Goal: Task Accomplishment & Management: Use online tool/utility

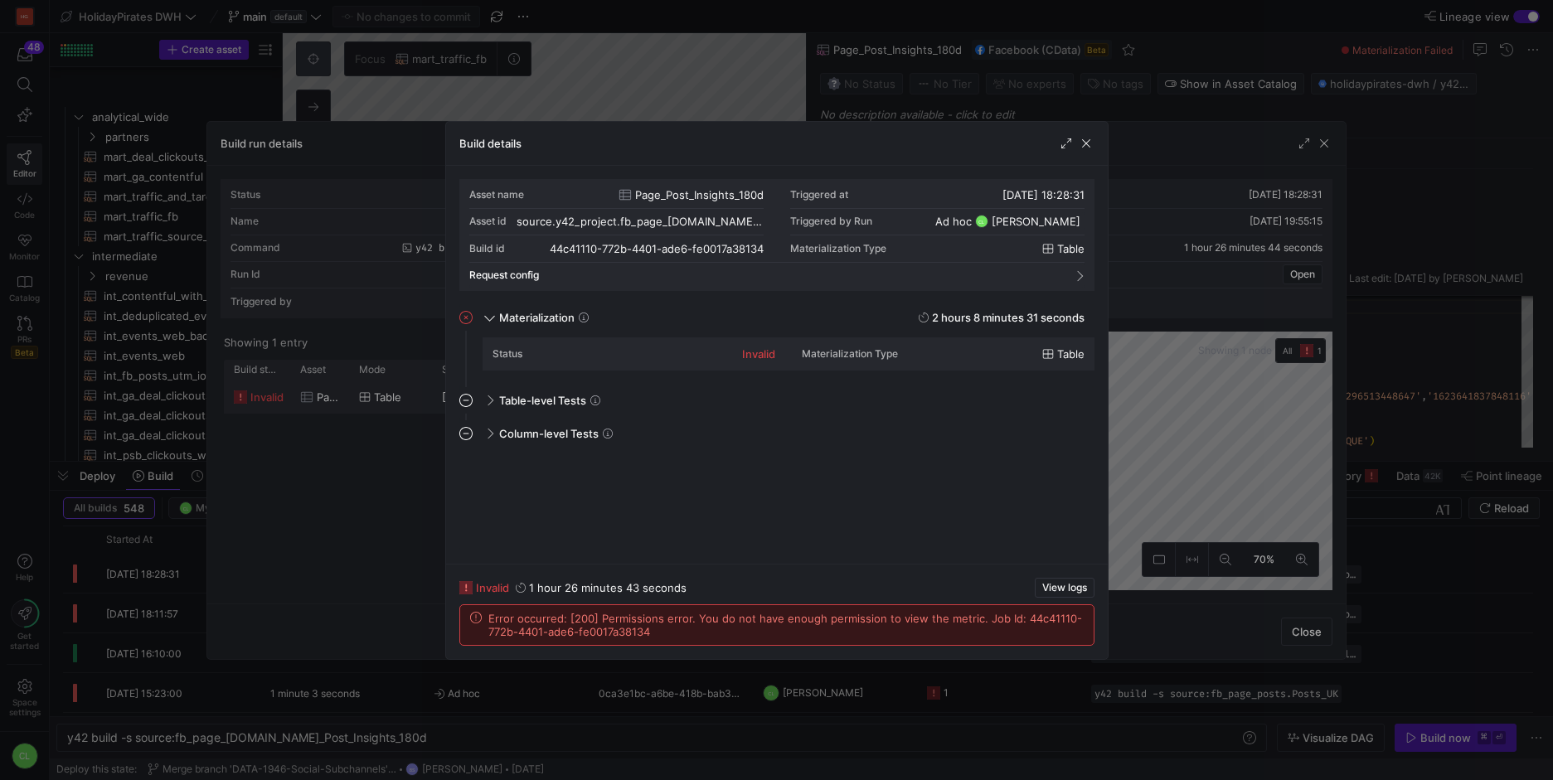
scroll to position [149, 0]
click at [1091, 148] on span "button" at bounding box center [1086, 143] width 17 height 17
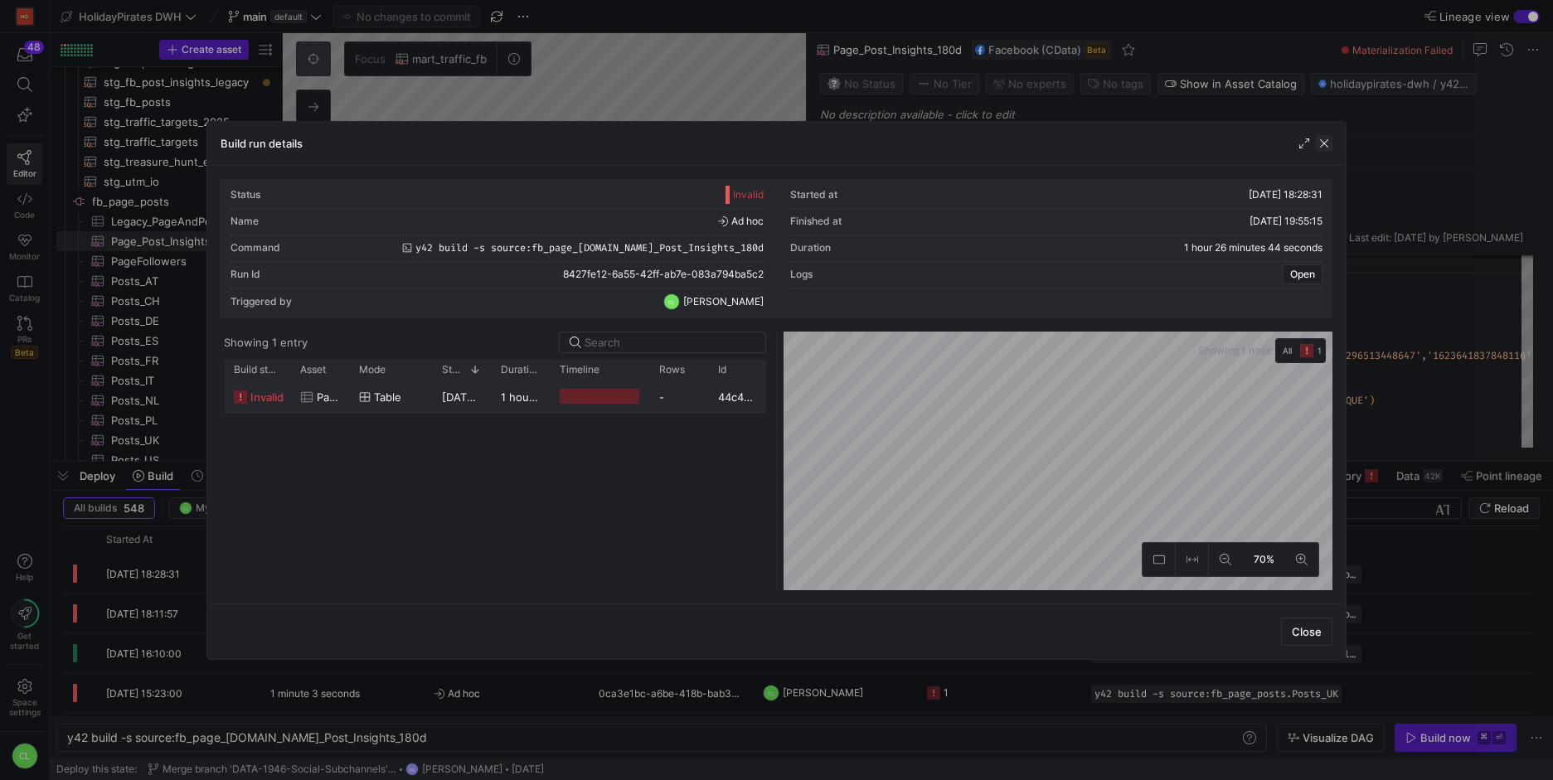
click at [1328, 147] on span "button" at bounding box center [1324, 143] width 17 height 17
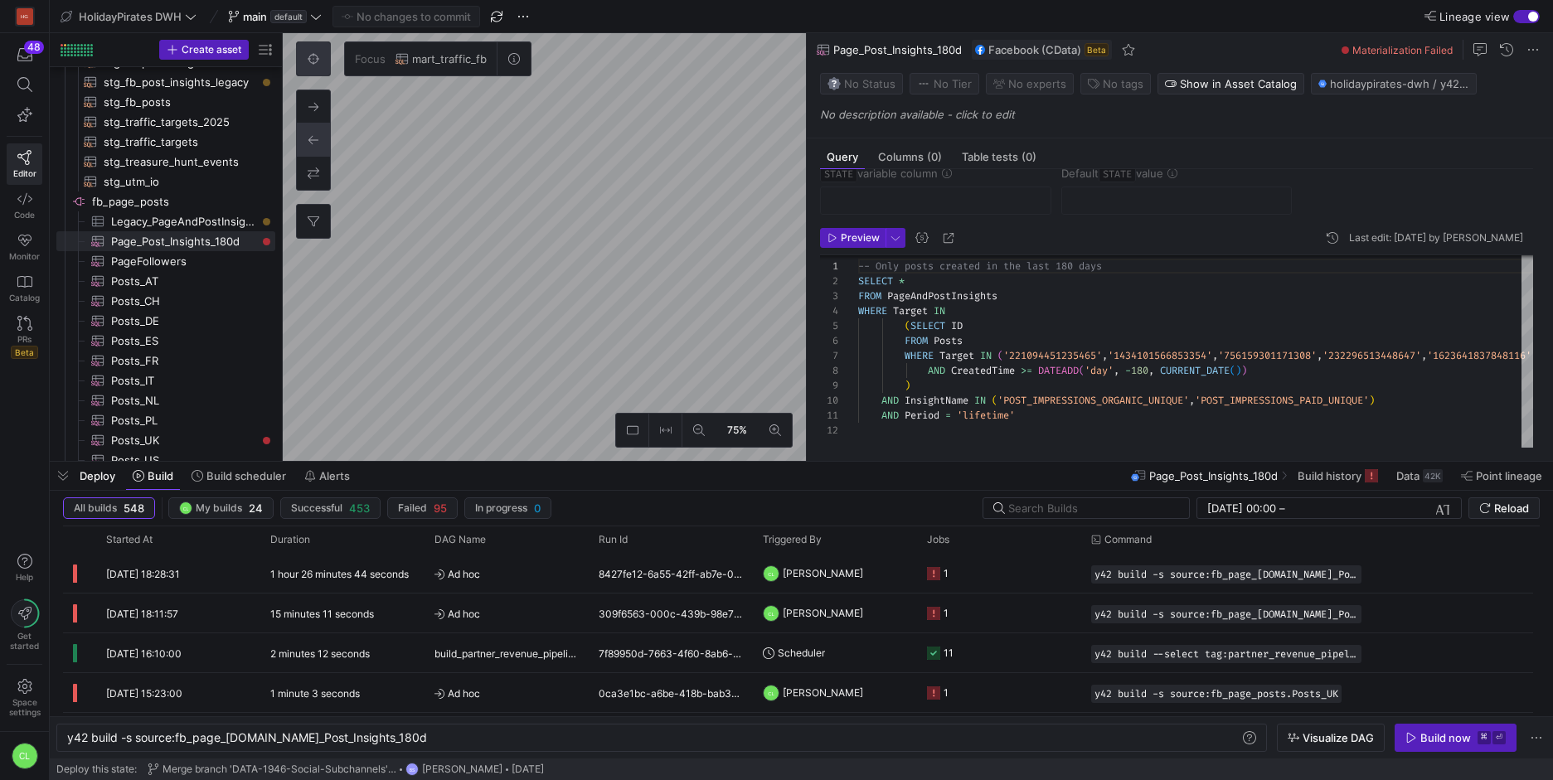
click at [687, 412] on div "75%" at bounding box center [544, 247] width 523 height 428
click at [744, 444] on div "75%" at bounding box center [544, 247] width 523 height 428
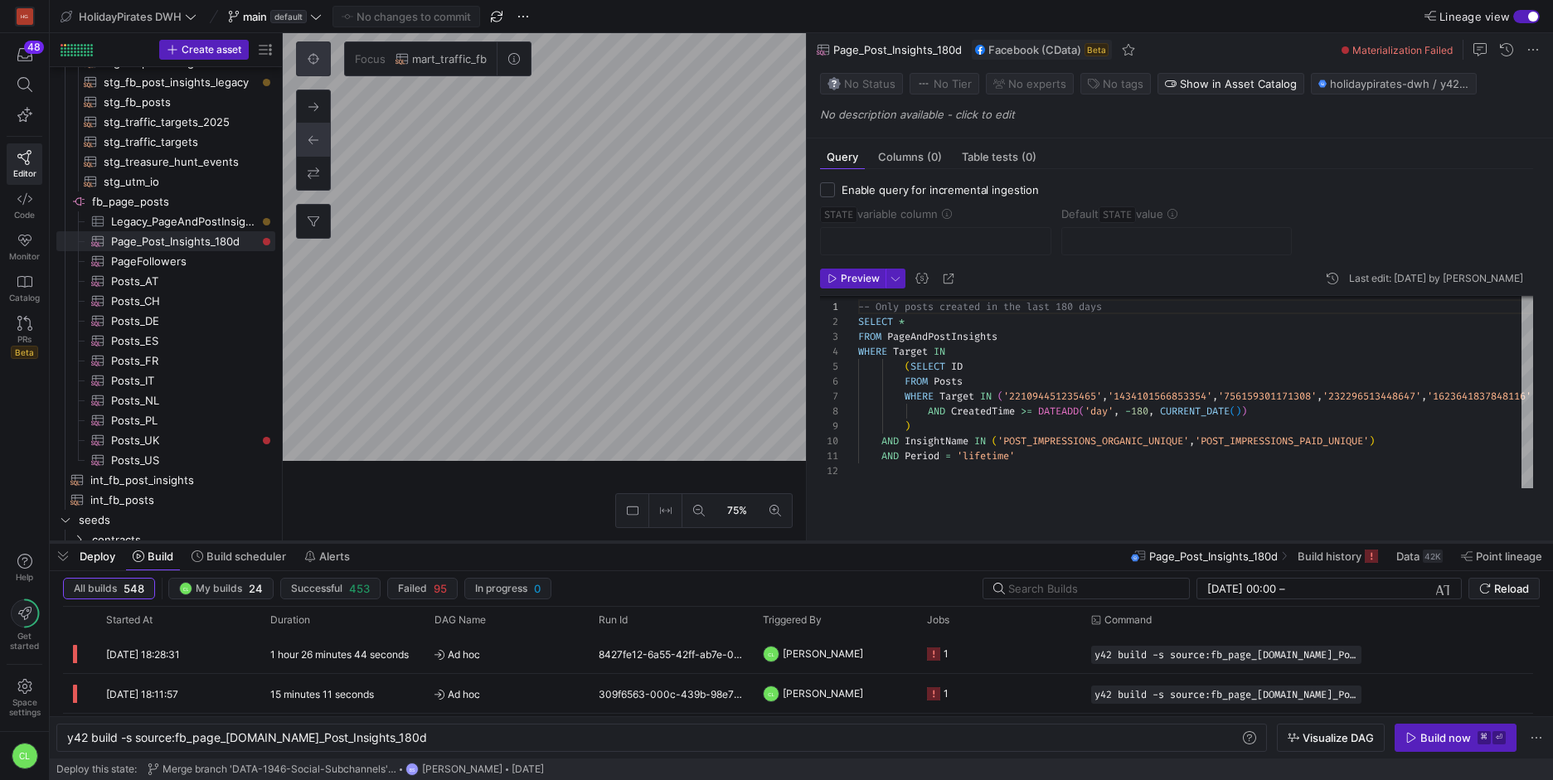
scroll to position [0, 0]
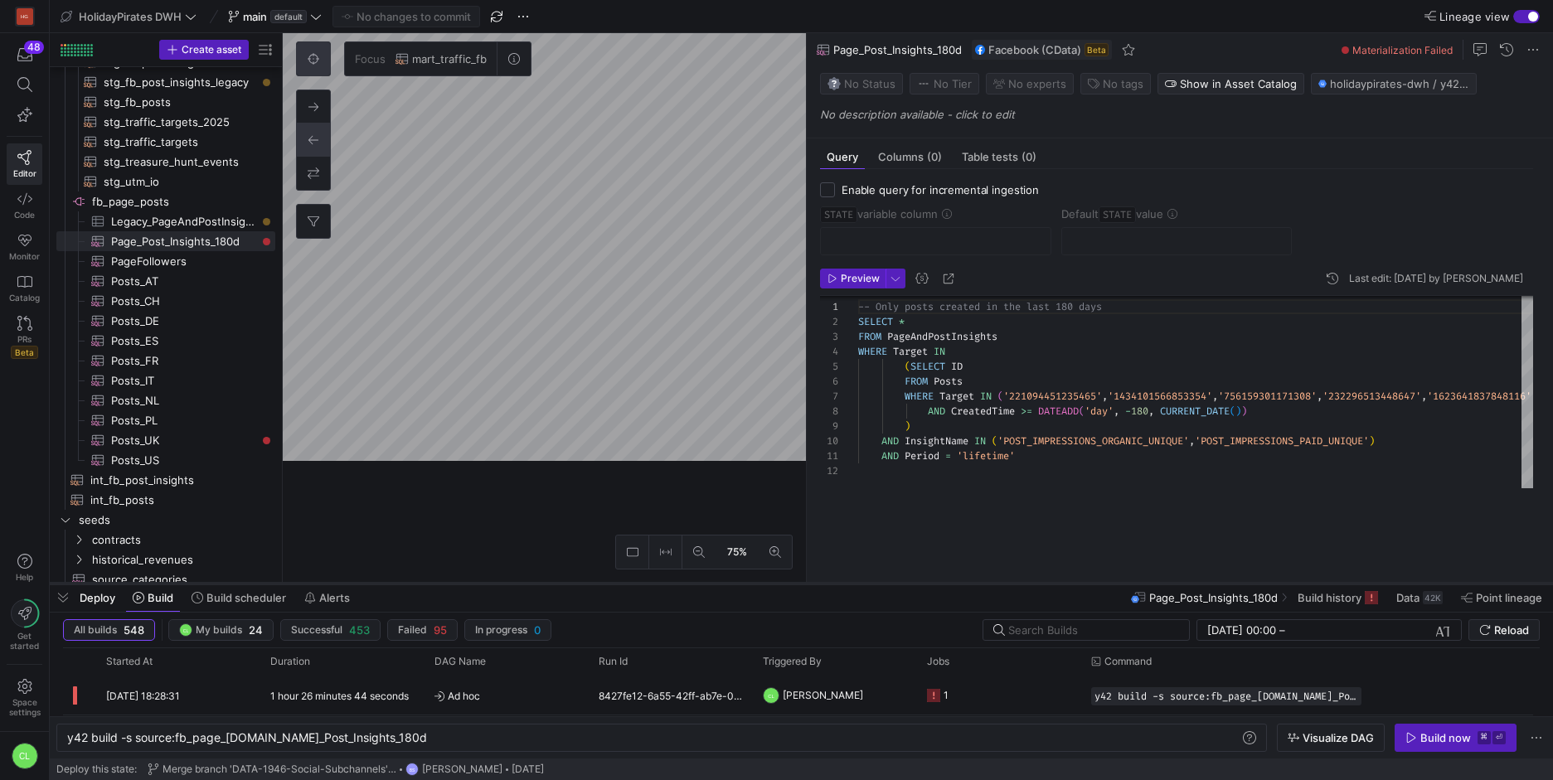
drag, startPoint x: 933, startPoint y: 461, endPoint x: 949, endPoint y: 583, distance: 123.0
click at [949, 583] on div at bounding box center [801, 583] width 1503 height 7
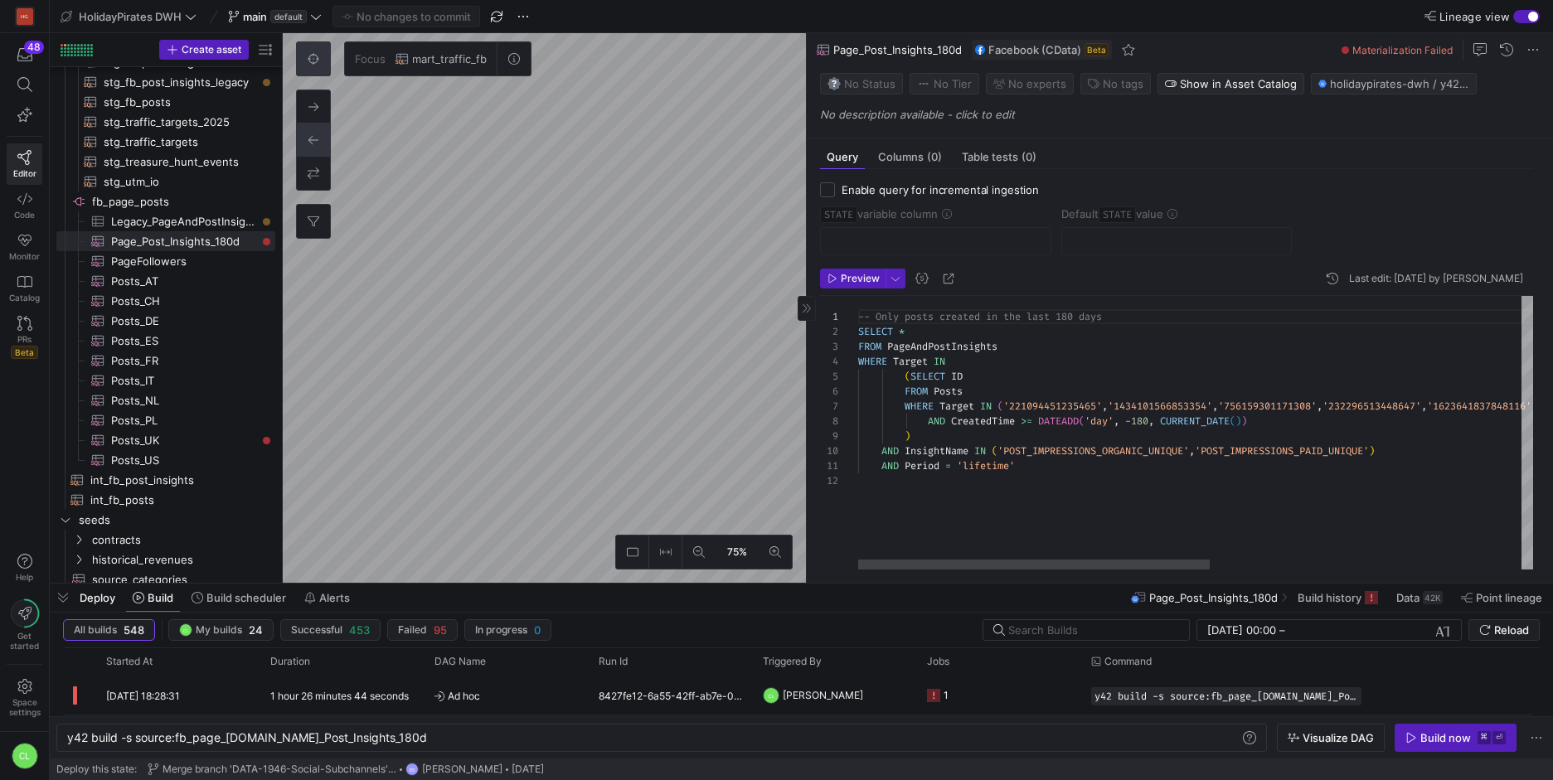
click at [1040, 394] on div "-- Only posts created in the last 180 days SELECT * FROM PageAndPostInsights WH…" at bounding box center [1493, 433] width 1271 height 274
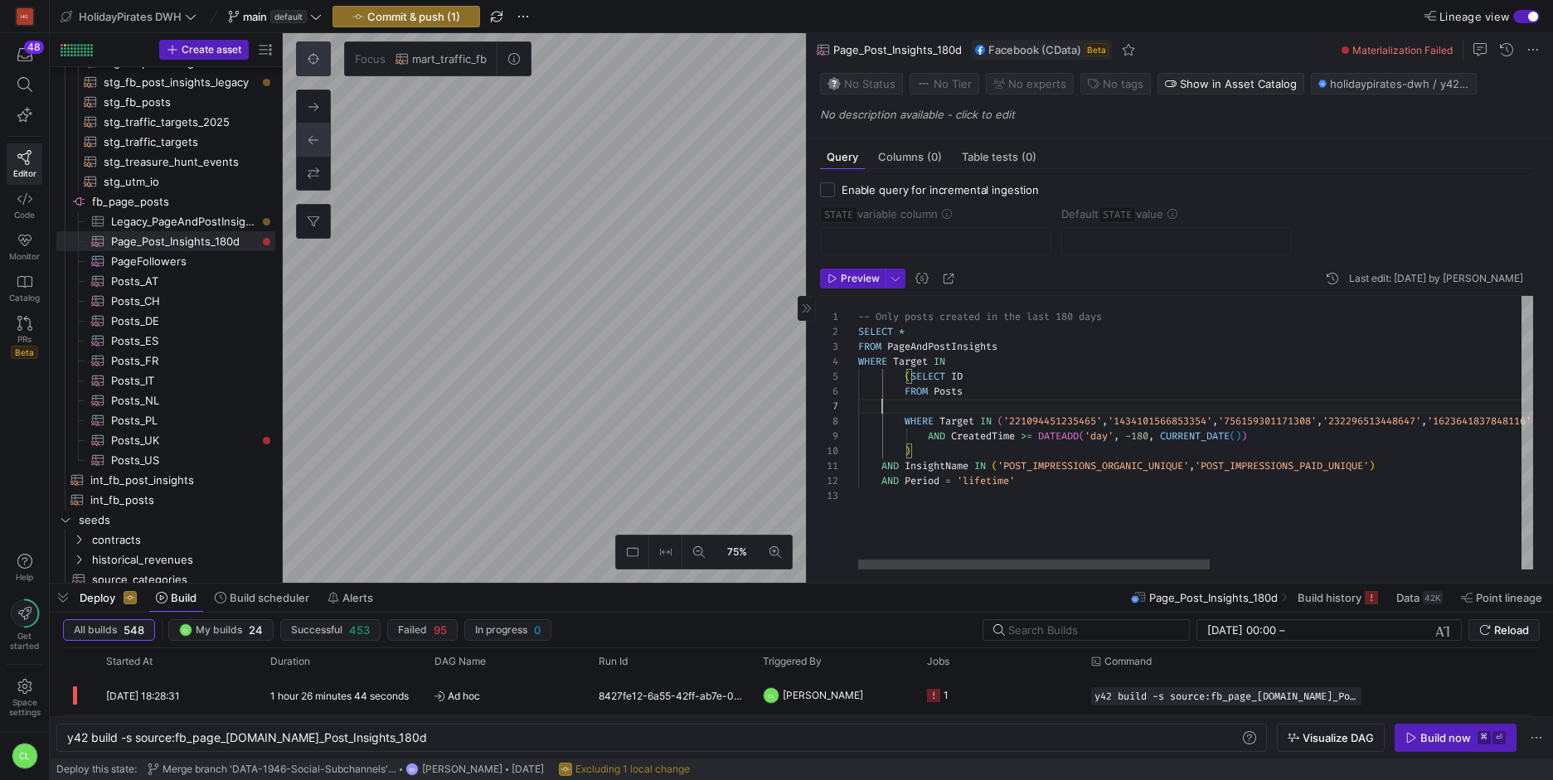
scroll to position [90, 0]
type textarea "-- Only posts created in the last 180 days SELECT * FROM PageAndPostInsights WH…"
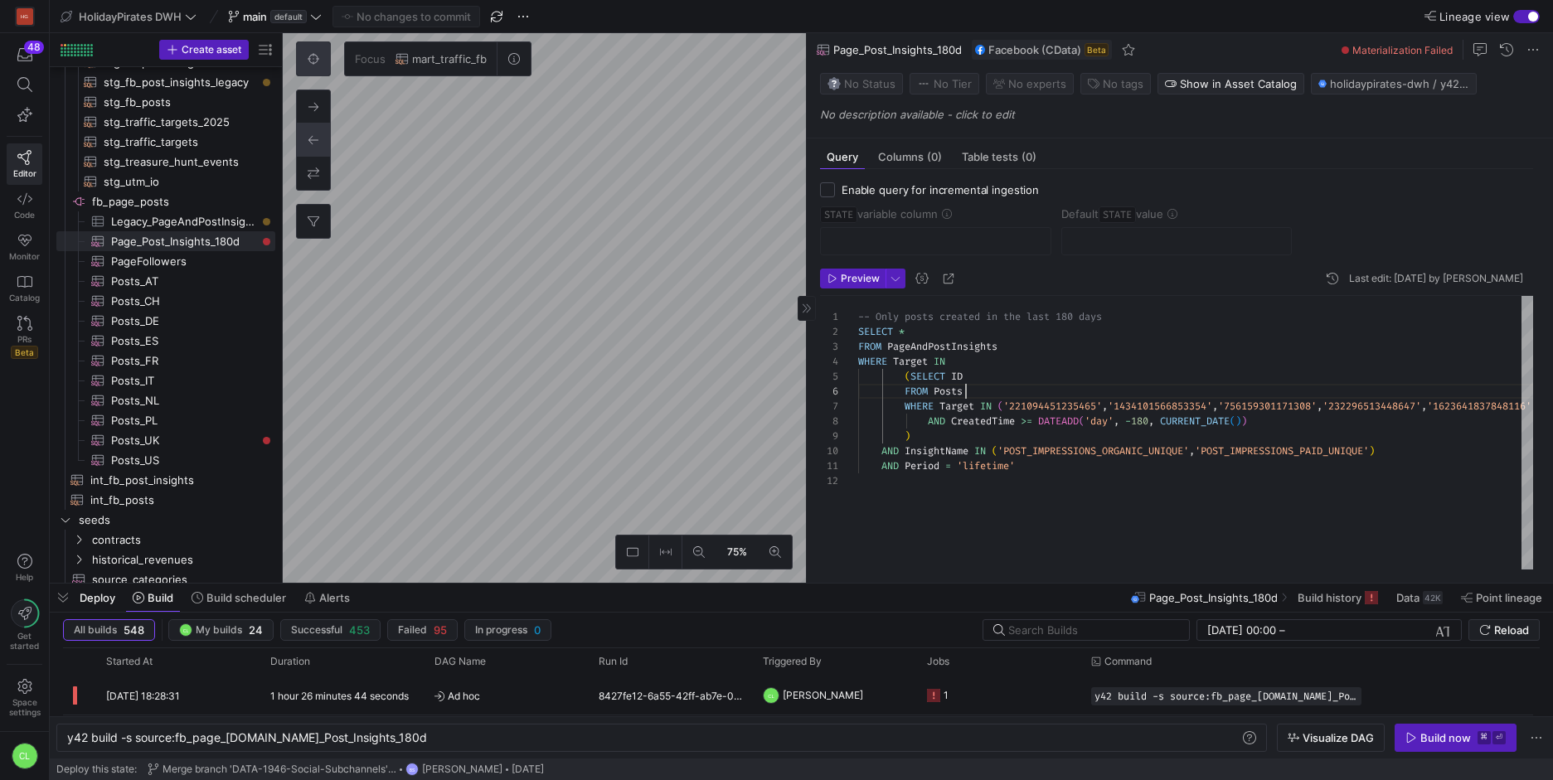
scroll to position [75, 108]
click at [1018, 590] on div "Deploy Build Build scheduler Alerts Page_Post_Insights_180d Build history Data …" at bounding box center [801, 598] width 1503 height 28
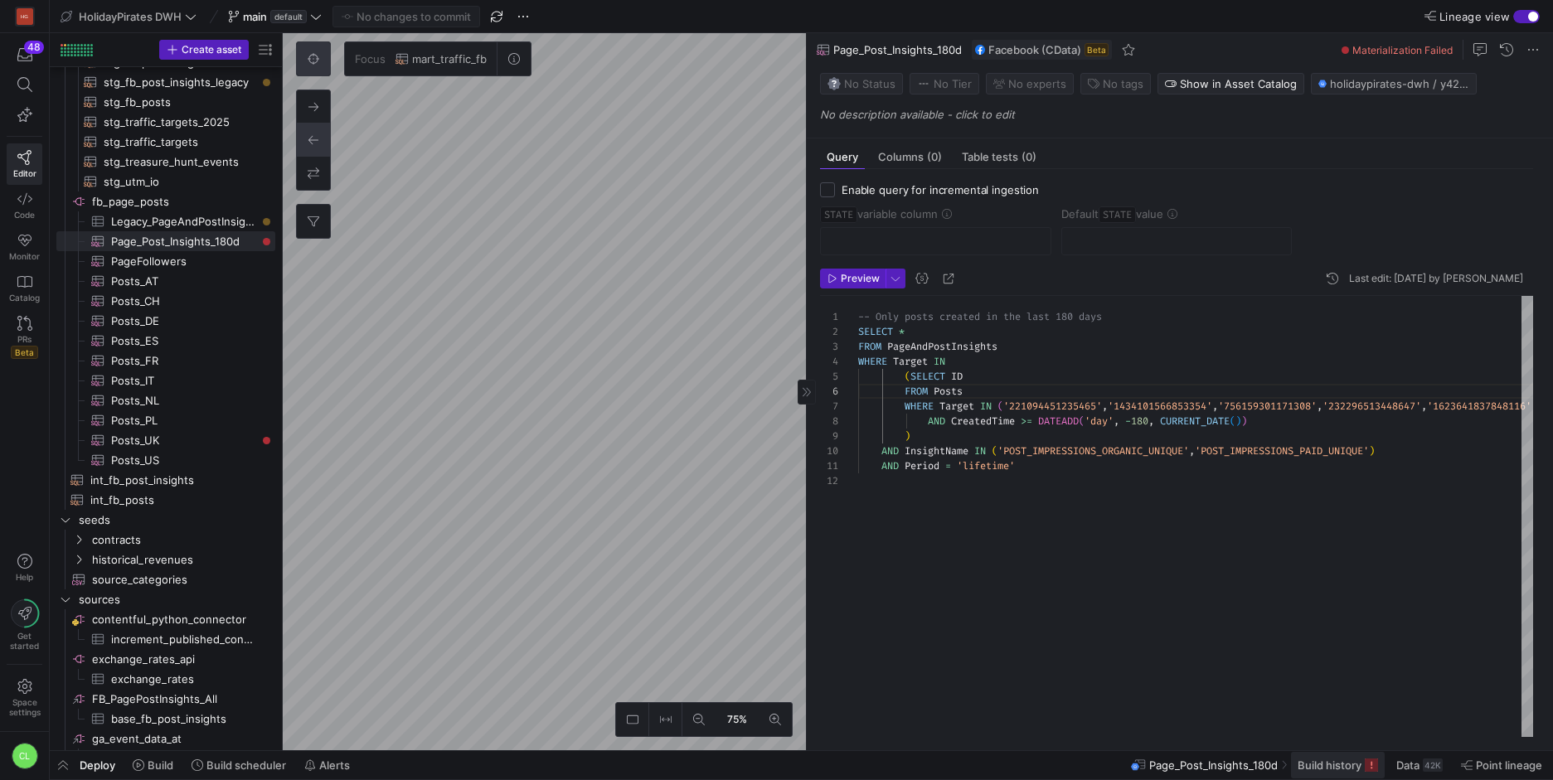
click at [1353, 766] on span "Build history" at bounding box center [1330, 765] width 64 height 13
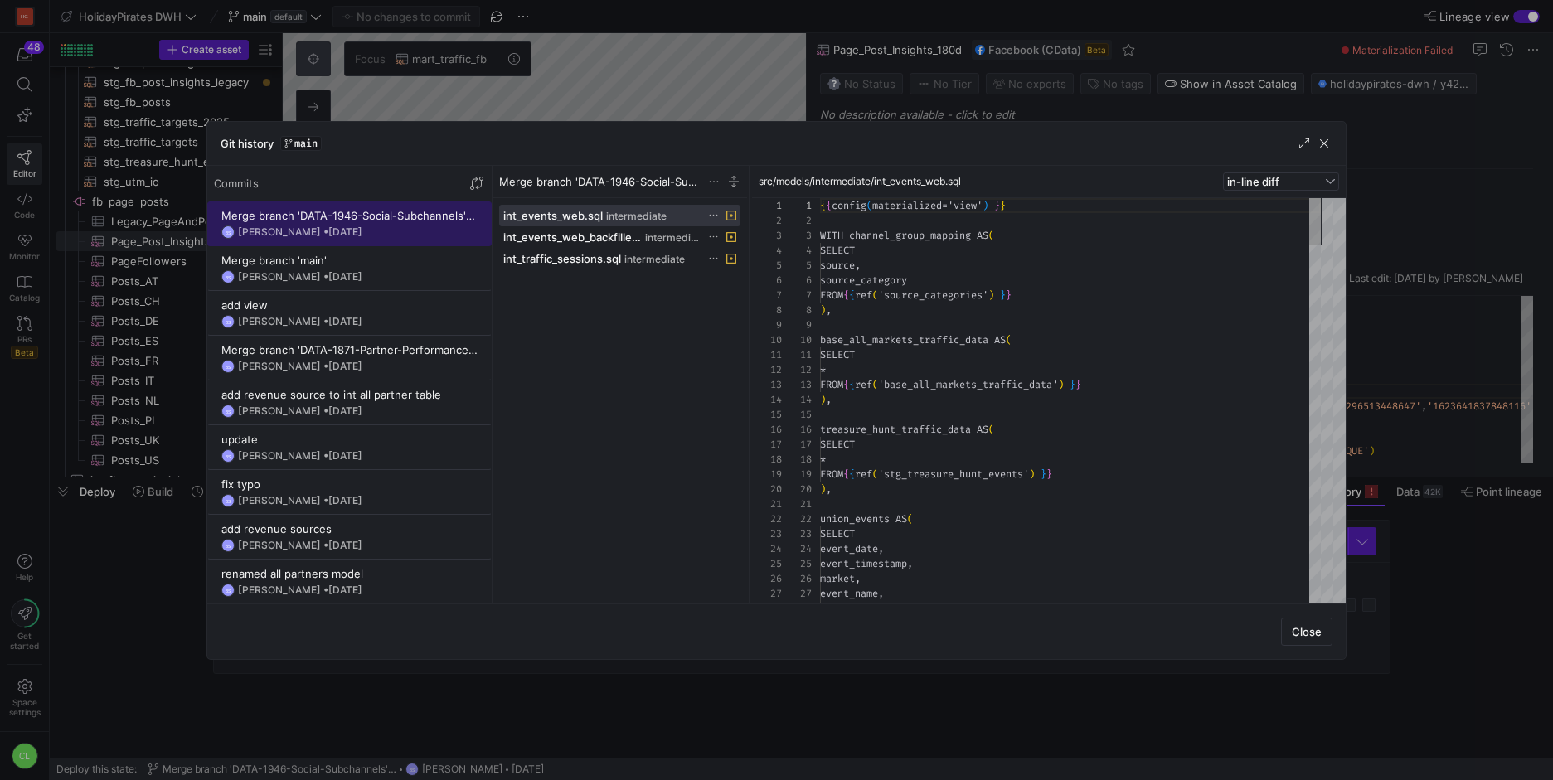
scroll to position [149, 0]
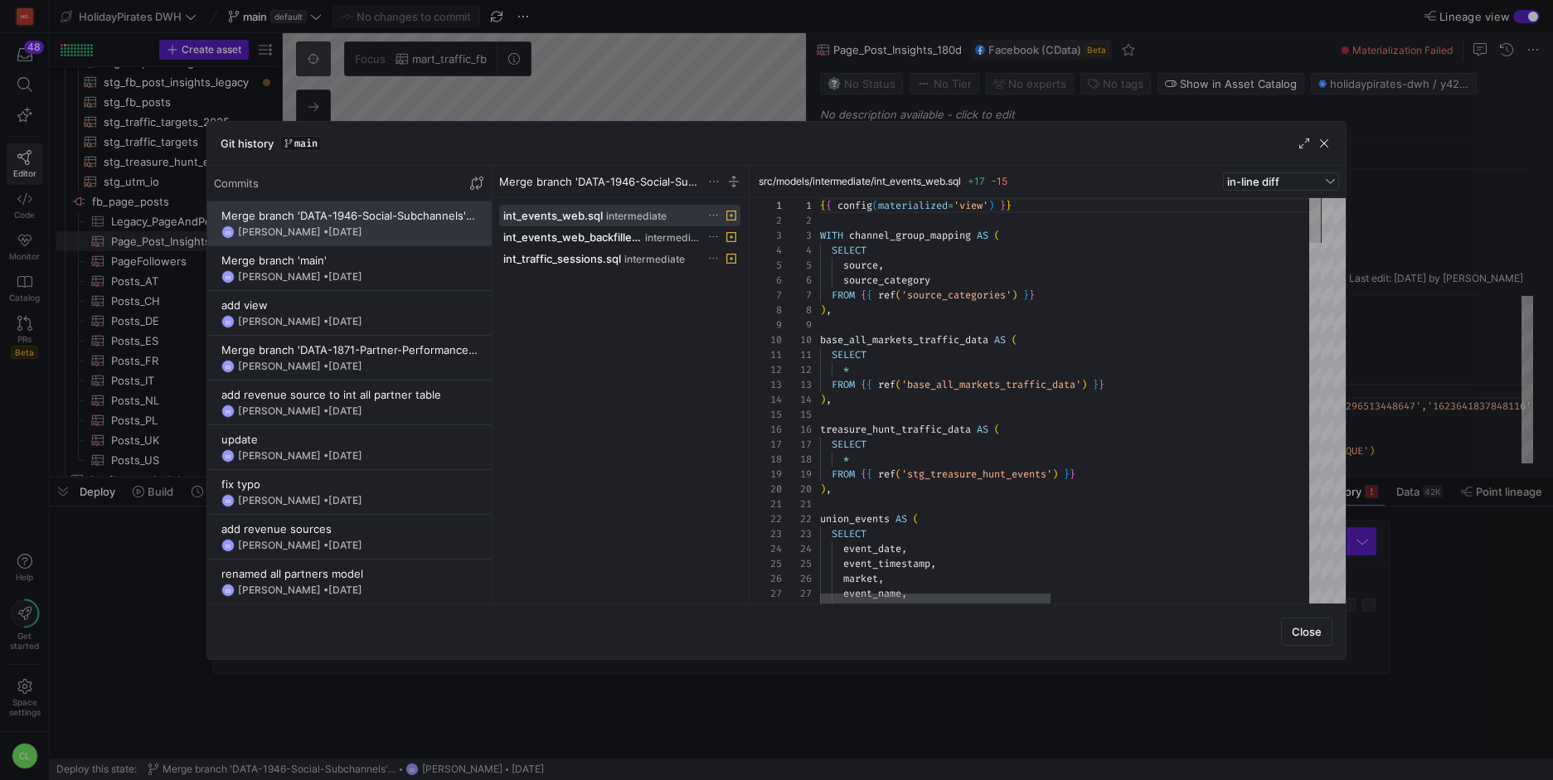
click at [1324, 149] on span "button" at bounding box center [1324, 143] width 17 height 17
click at [1325, 147] on span "button" at bounding box center [1324, 143] width 17 height 17
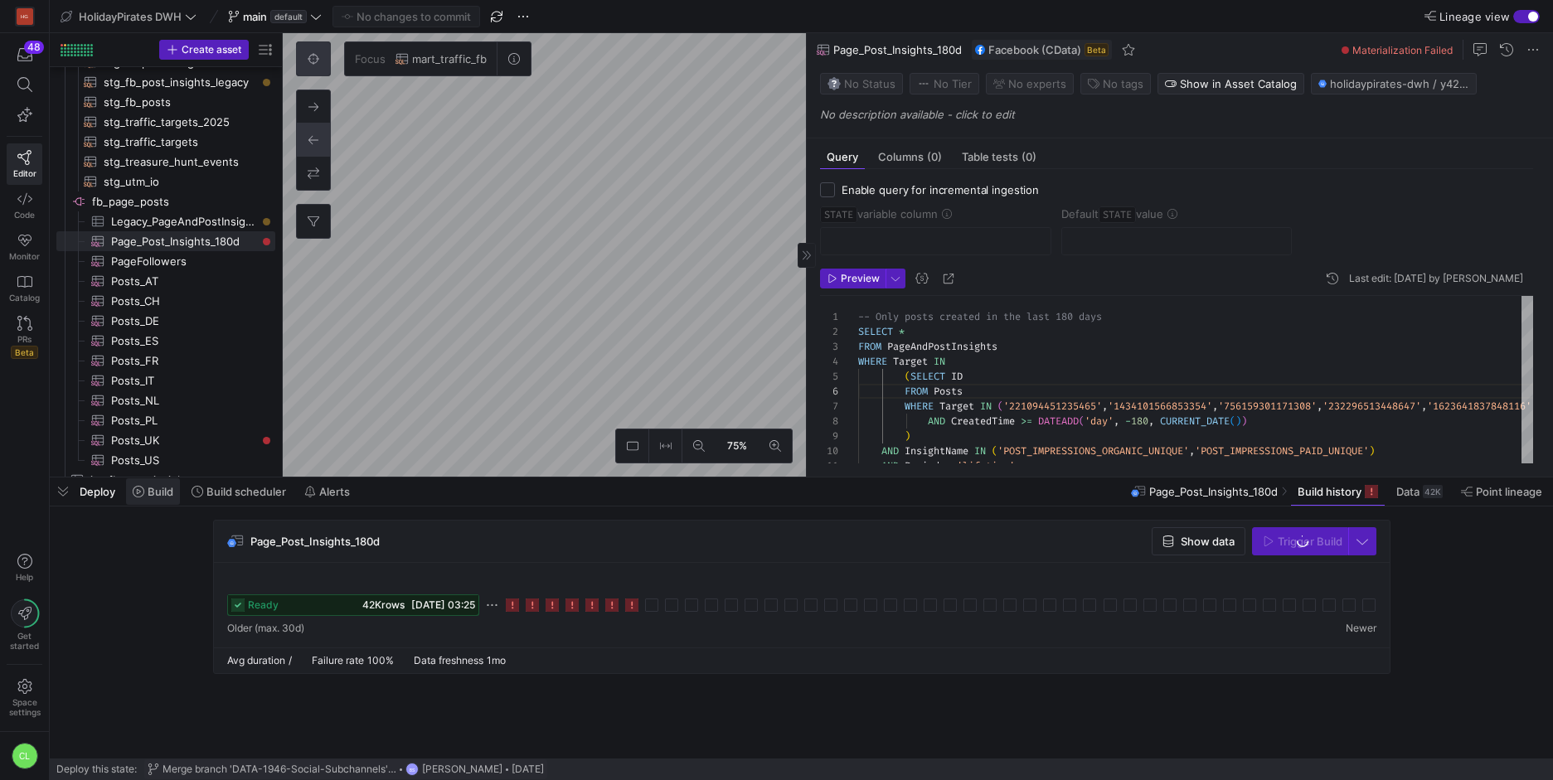
click at [145, 493] on span "Build" at bounding box center [153, 491] width 41 height 13
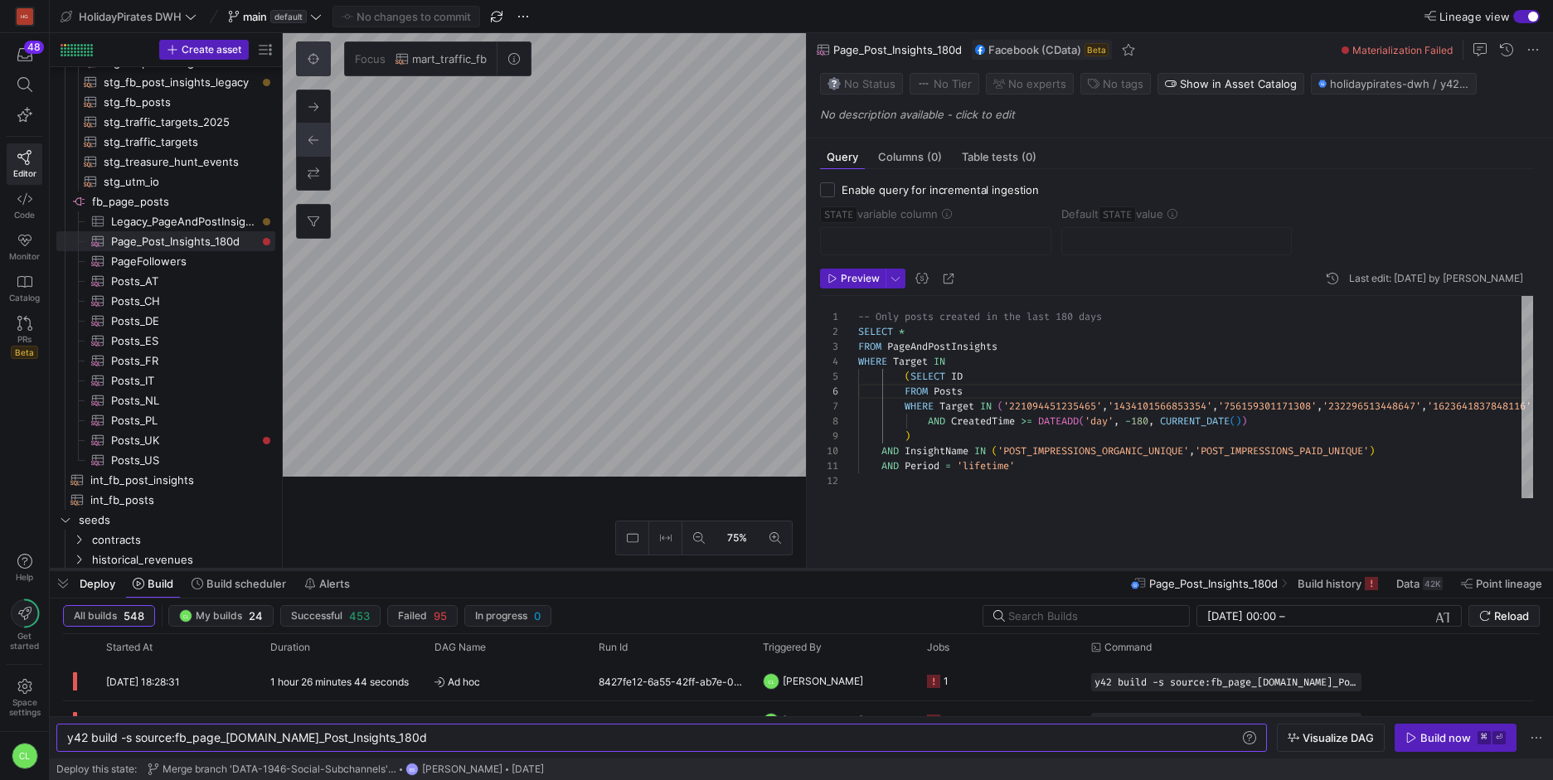
drag, startPoint x: 794, startPoint y: 478, endPoint x: 810, endPoint y: 567, distance: 90.3
click at [808, 571] on div at bounding box center [801, 569] width 1503 height 7
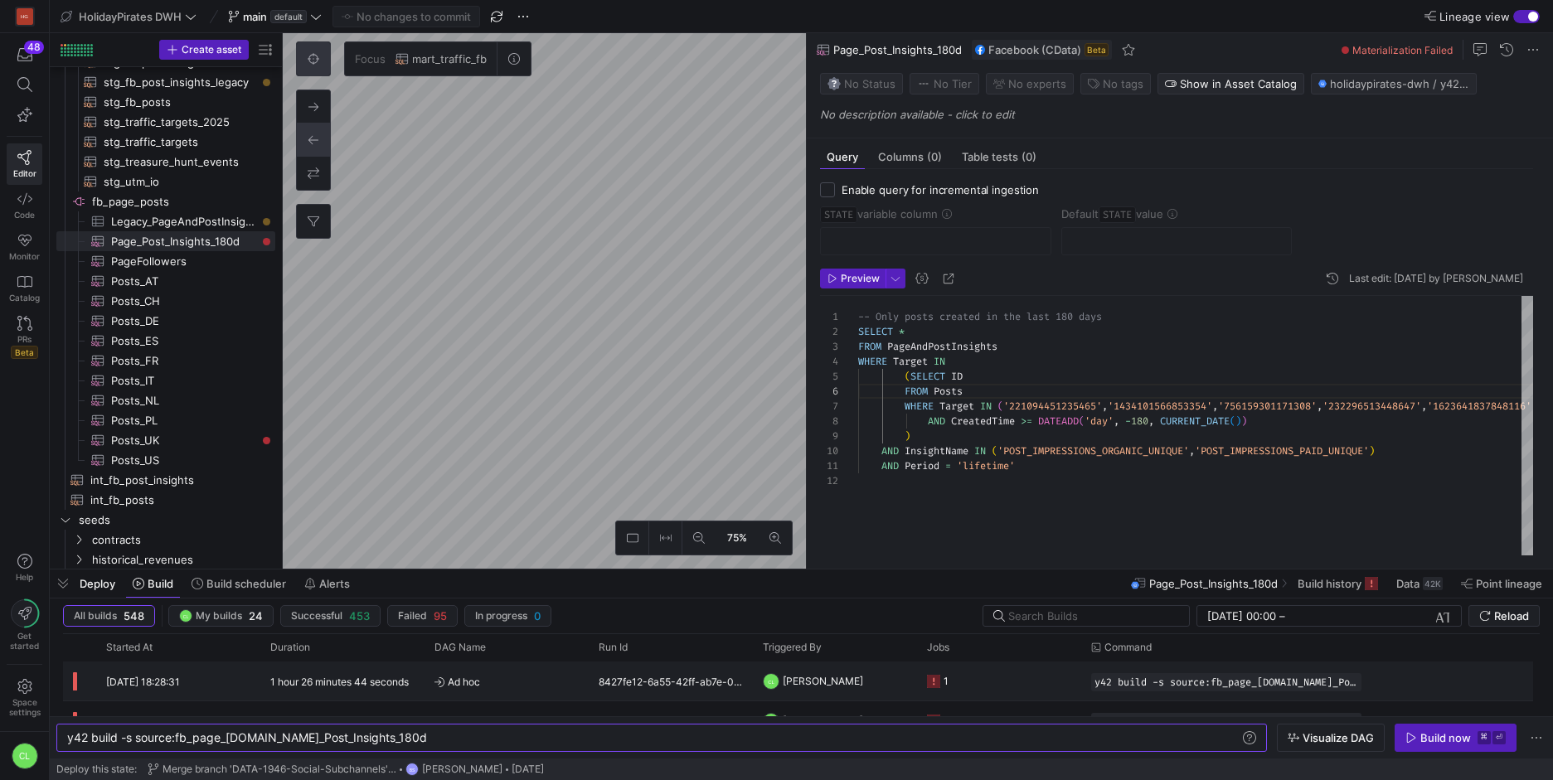
click at [1033, 688] on y42-job-status-cell-renderer "1" at bounding box center [999, 681] width 144 height 37
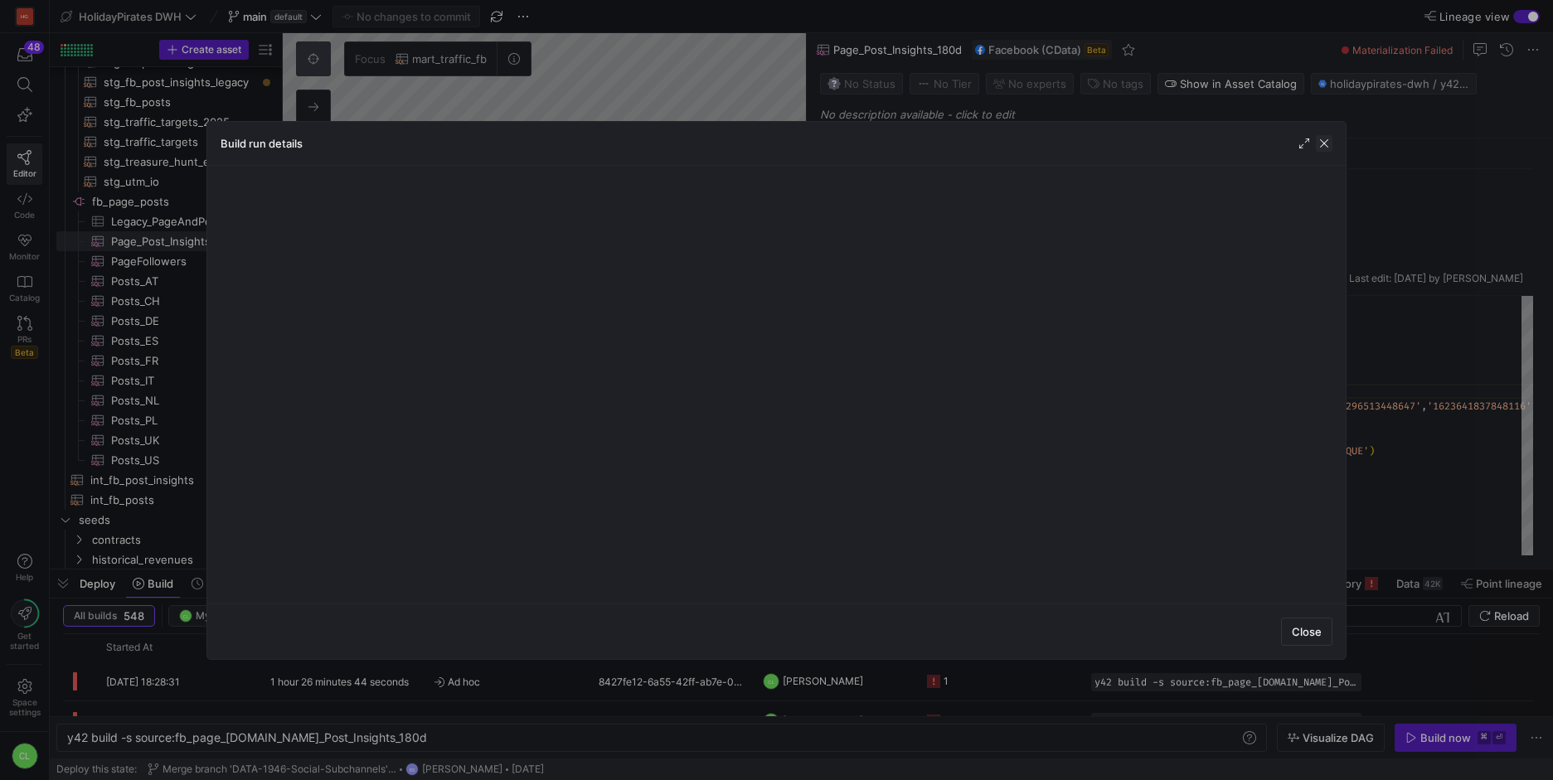
click at [1323, 144] on span "button" at bounding box center [1324, 143] width 17 height 17
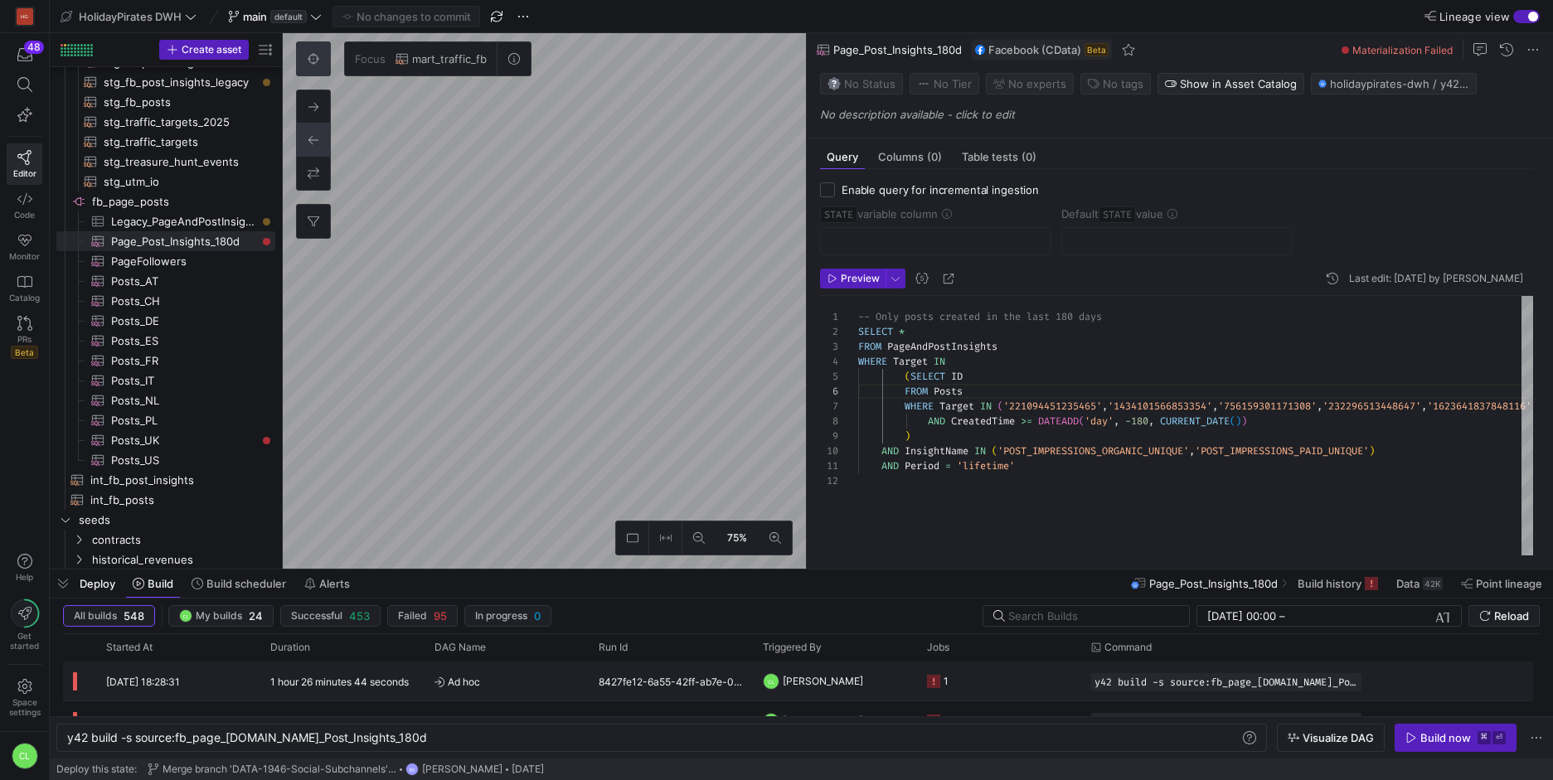
click at [1008, 684] on y42-job-status-cell-renderer "1" at bounding box center [999, 681] width 144 height 37
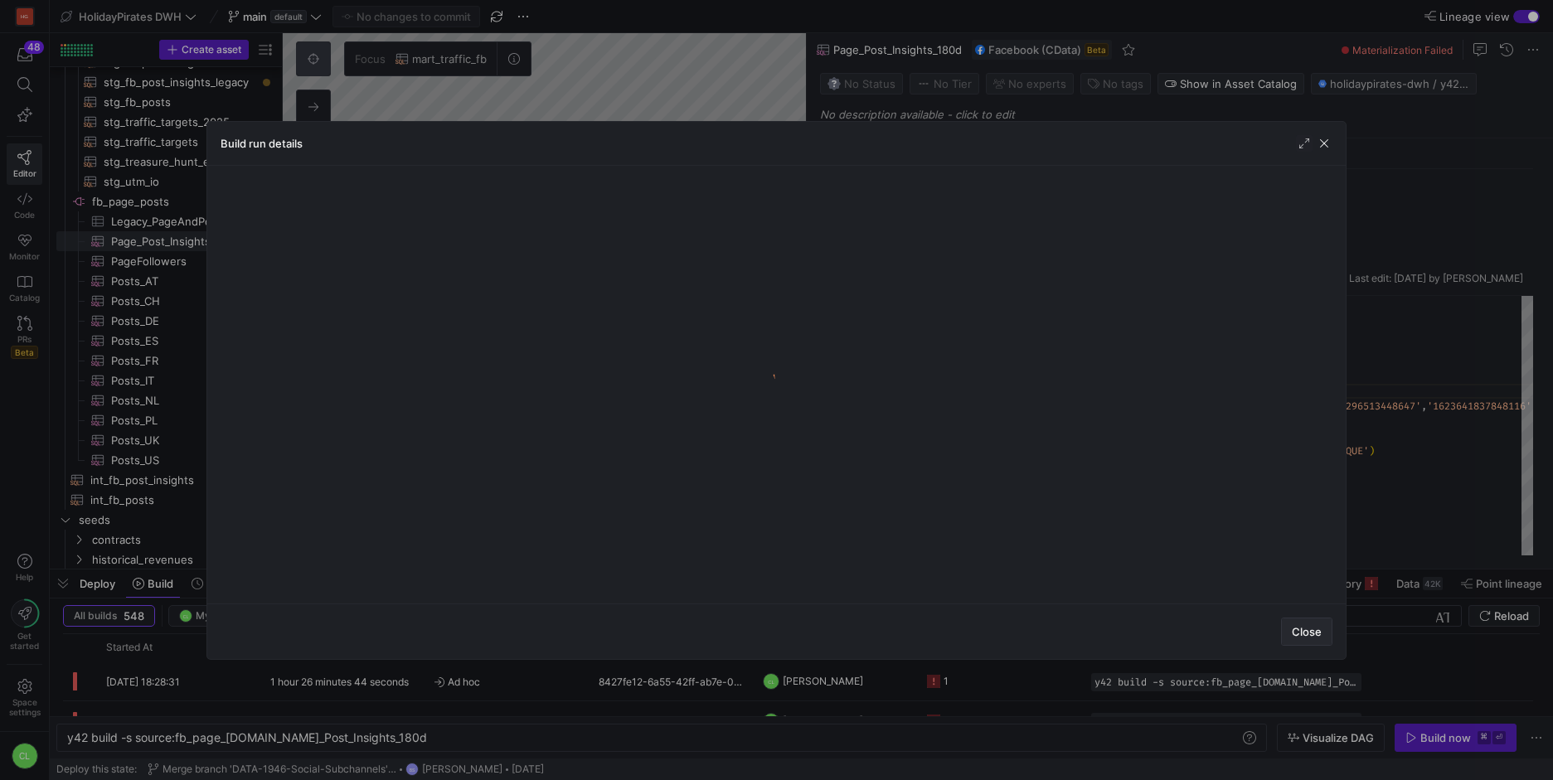
click at [1319, 637] on span "Close" at bounding box center [1307, 631] width 30 height 13
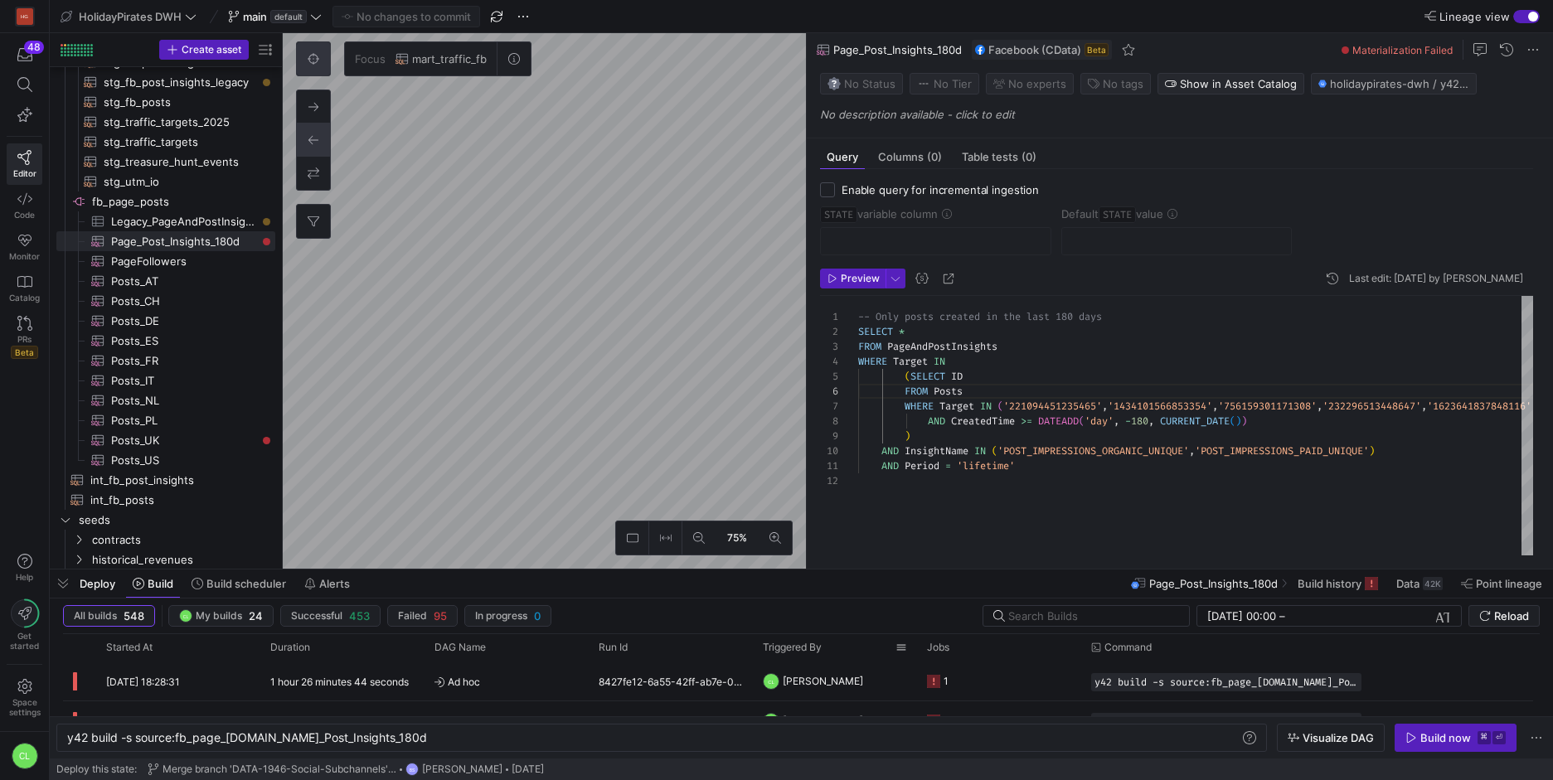
click at [848, 668] on span "[PERSON_NAME]" at bounding box center [823, 681] width 80 height 39
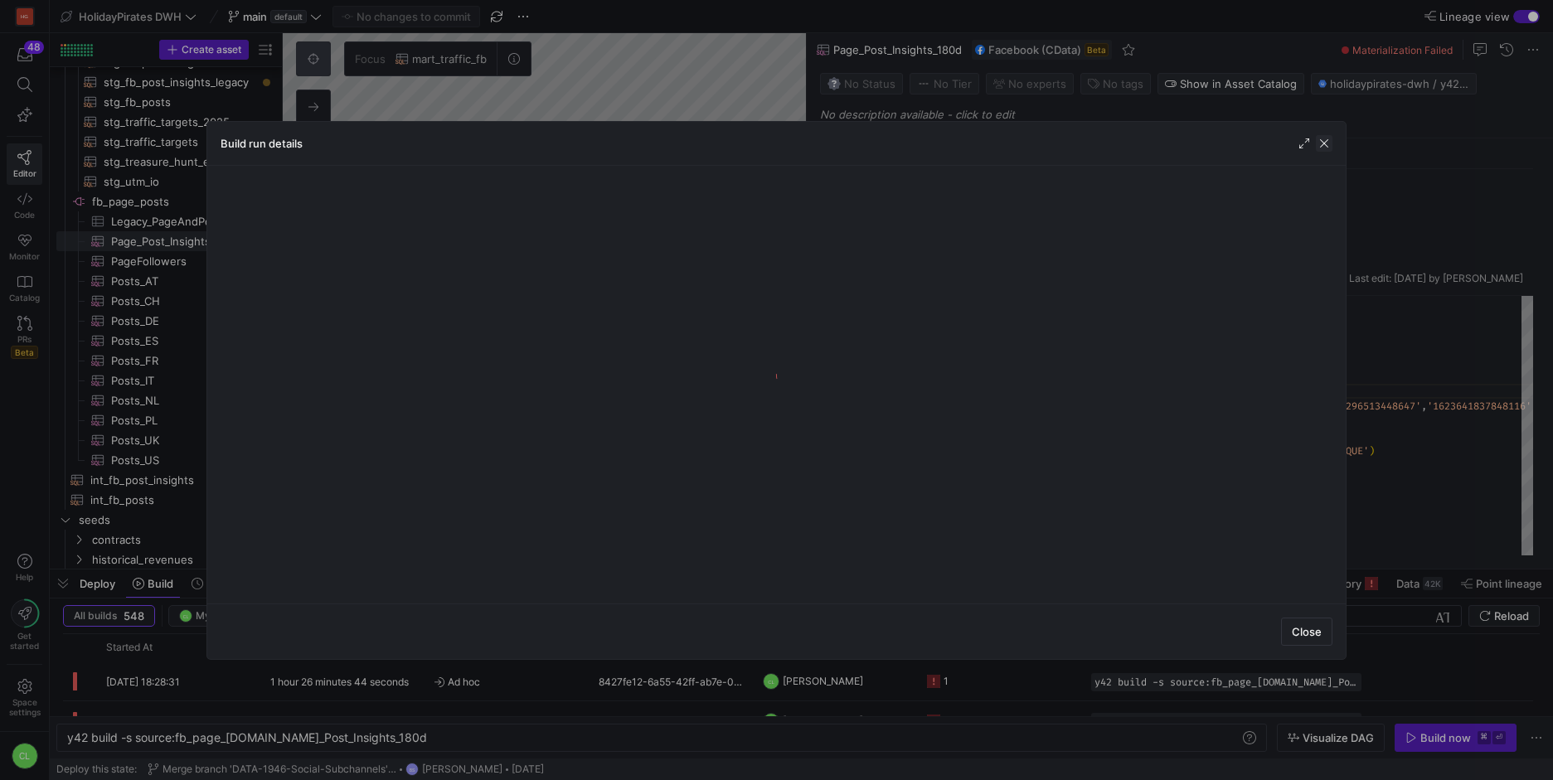
click at [1325, 138] on span "button" at bounding box center [1324, 143] width 17 height 17
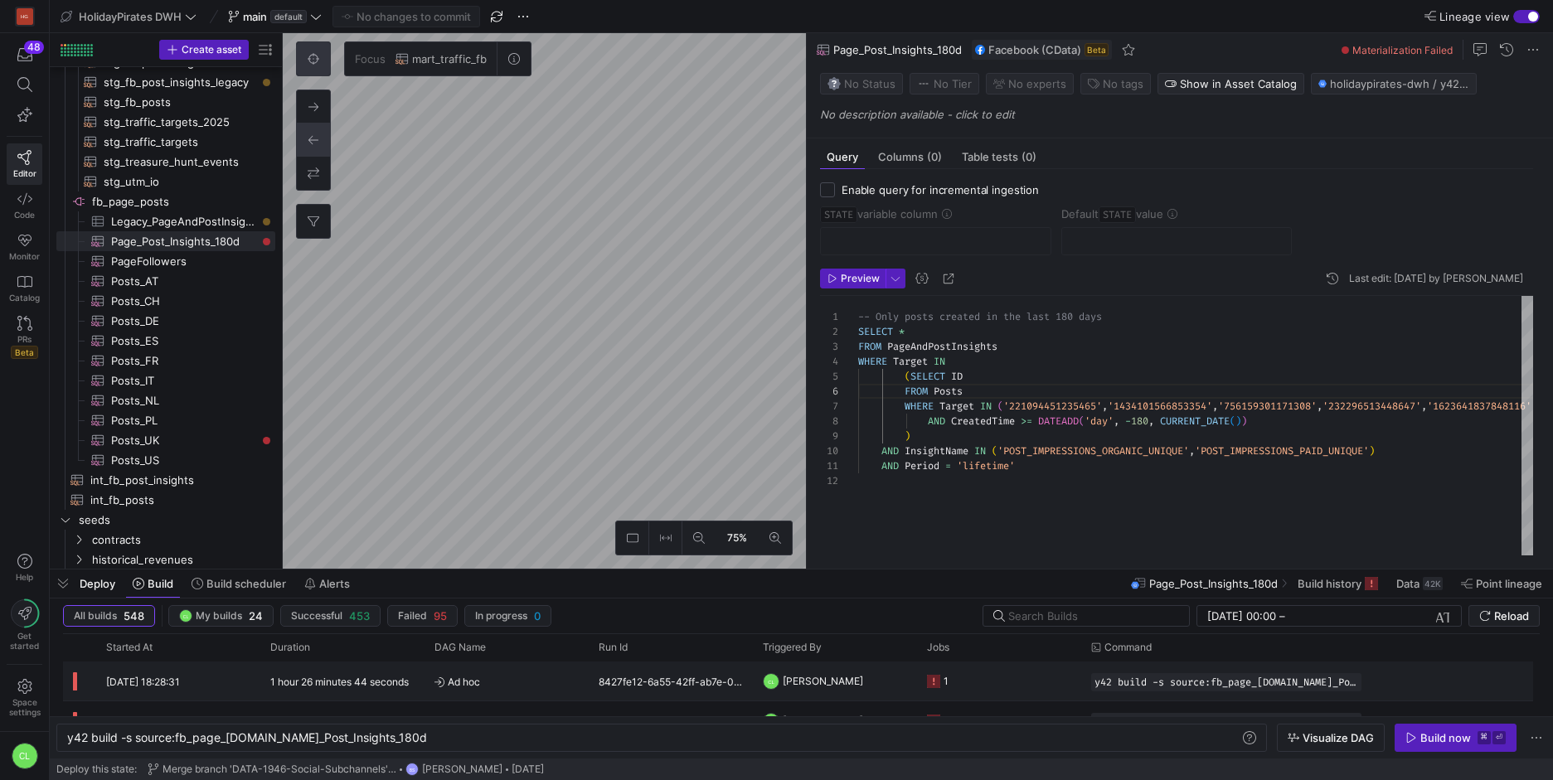
click at [995, 677] on y42-job-status-cell-renderer "1" at bounding box center [999, 681] width 144 height 37
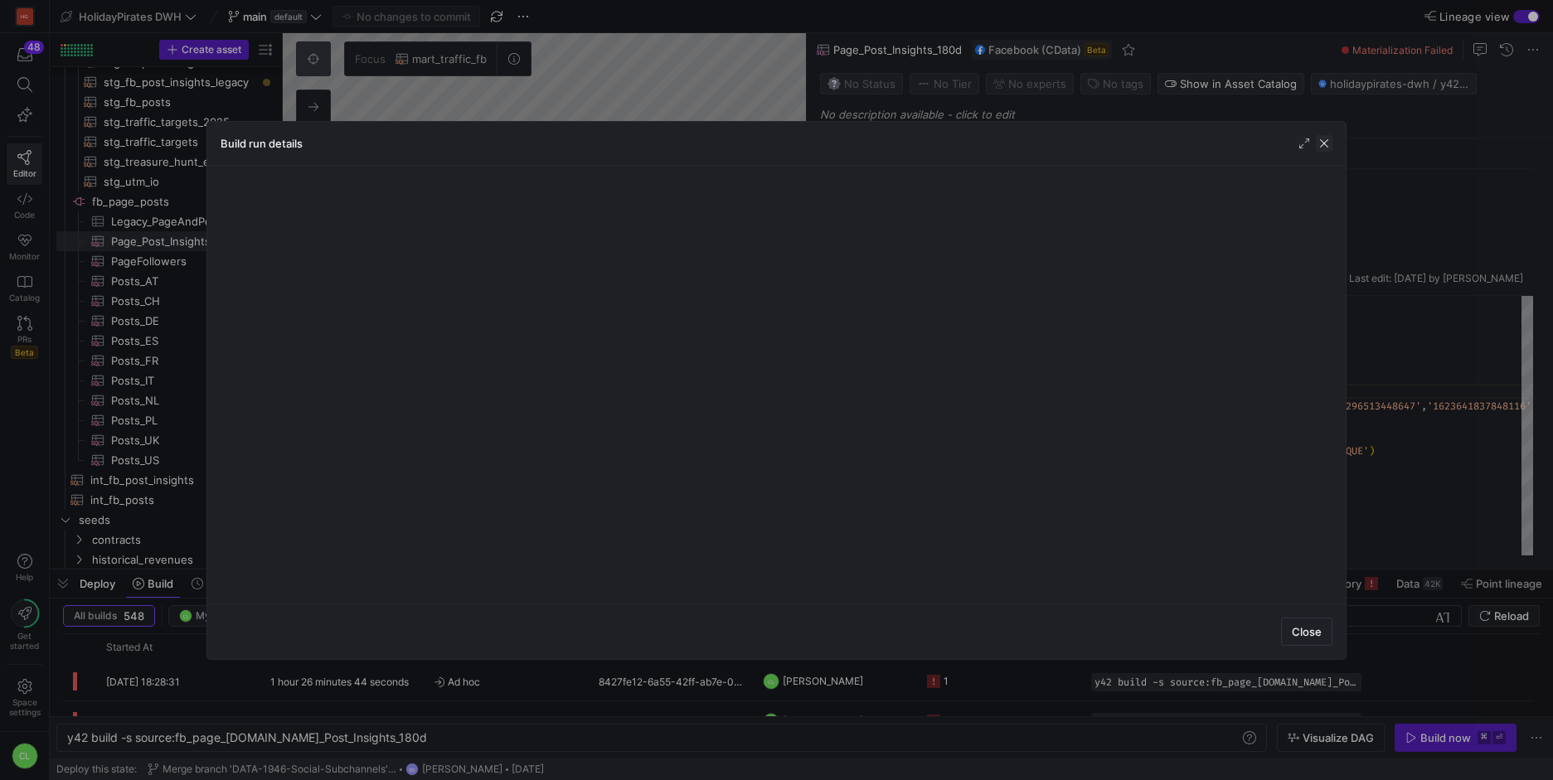
click at [1324, 149] on span "button" at bounding box center [1324, 143] width 17 height 17
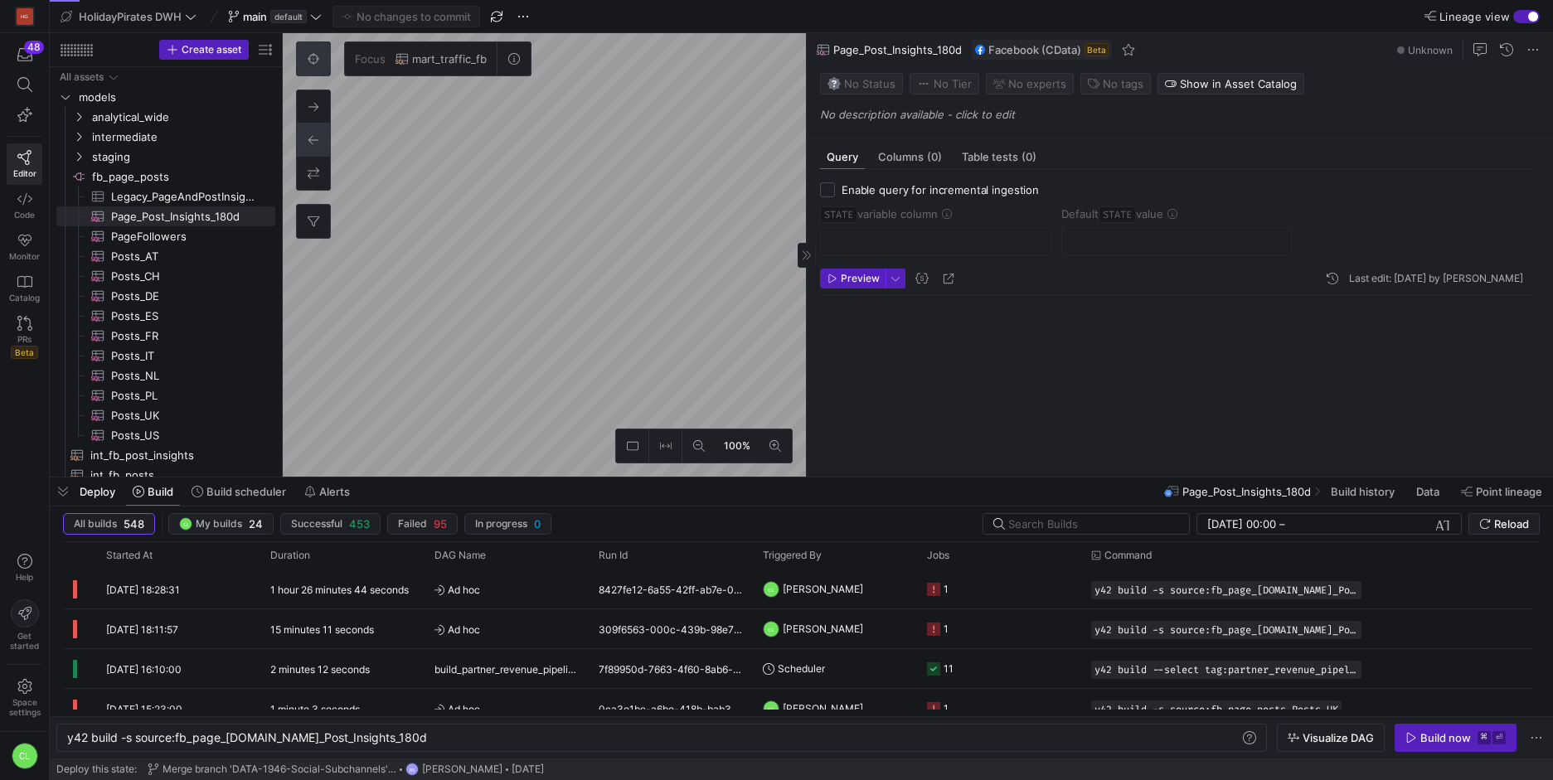
scroll to position [134, 0]
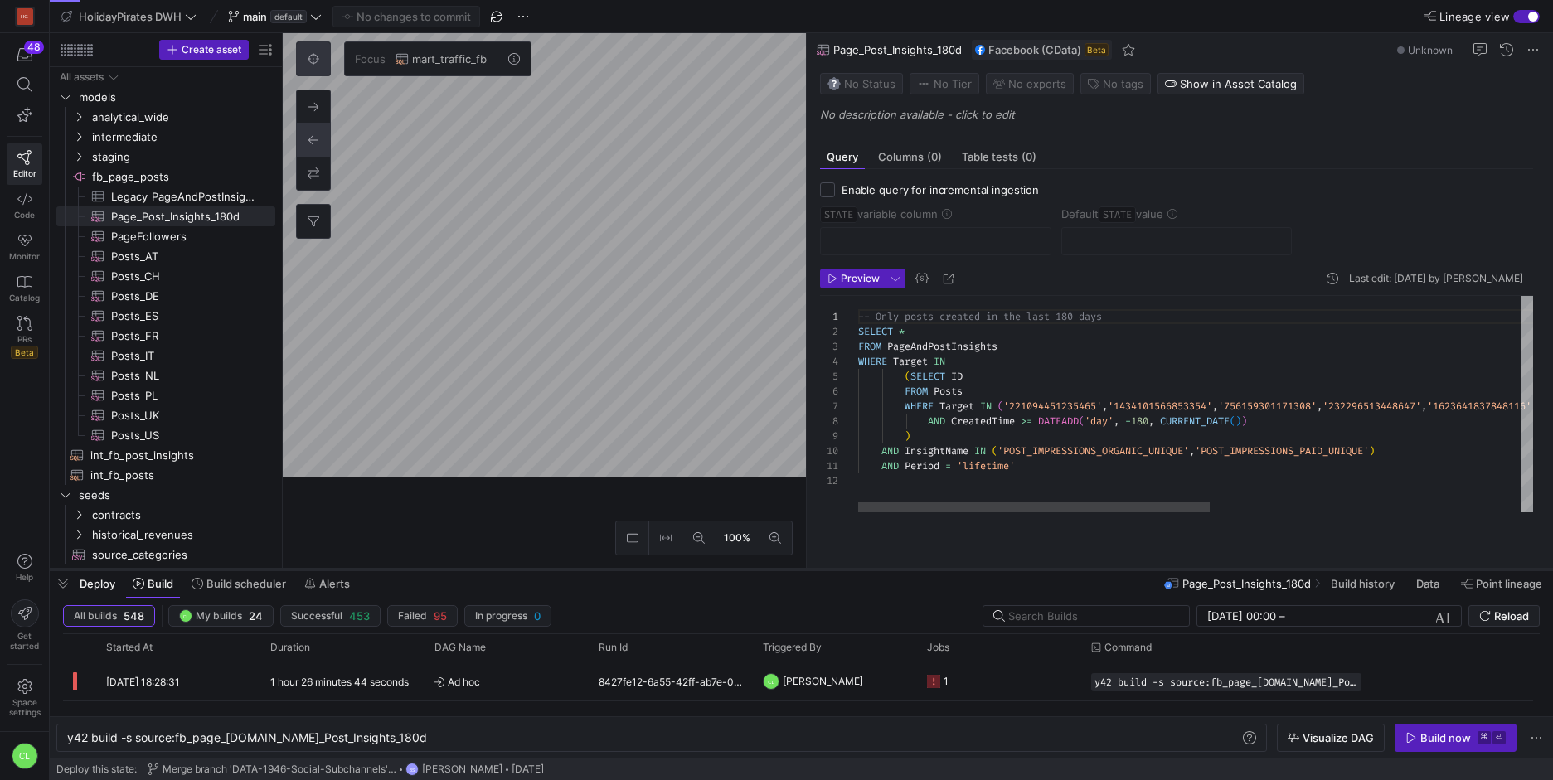
drag, startPoint x: 847, startPoint y: 478, endPoint x: 843, endPoint y: 570, distance: 92.1
click at [843, 570] on div at bounding box center [801, 569] width 1503 height 7
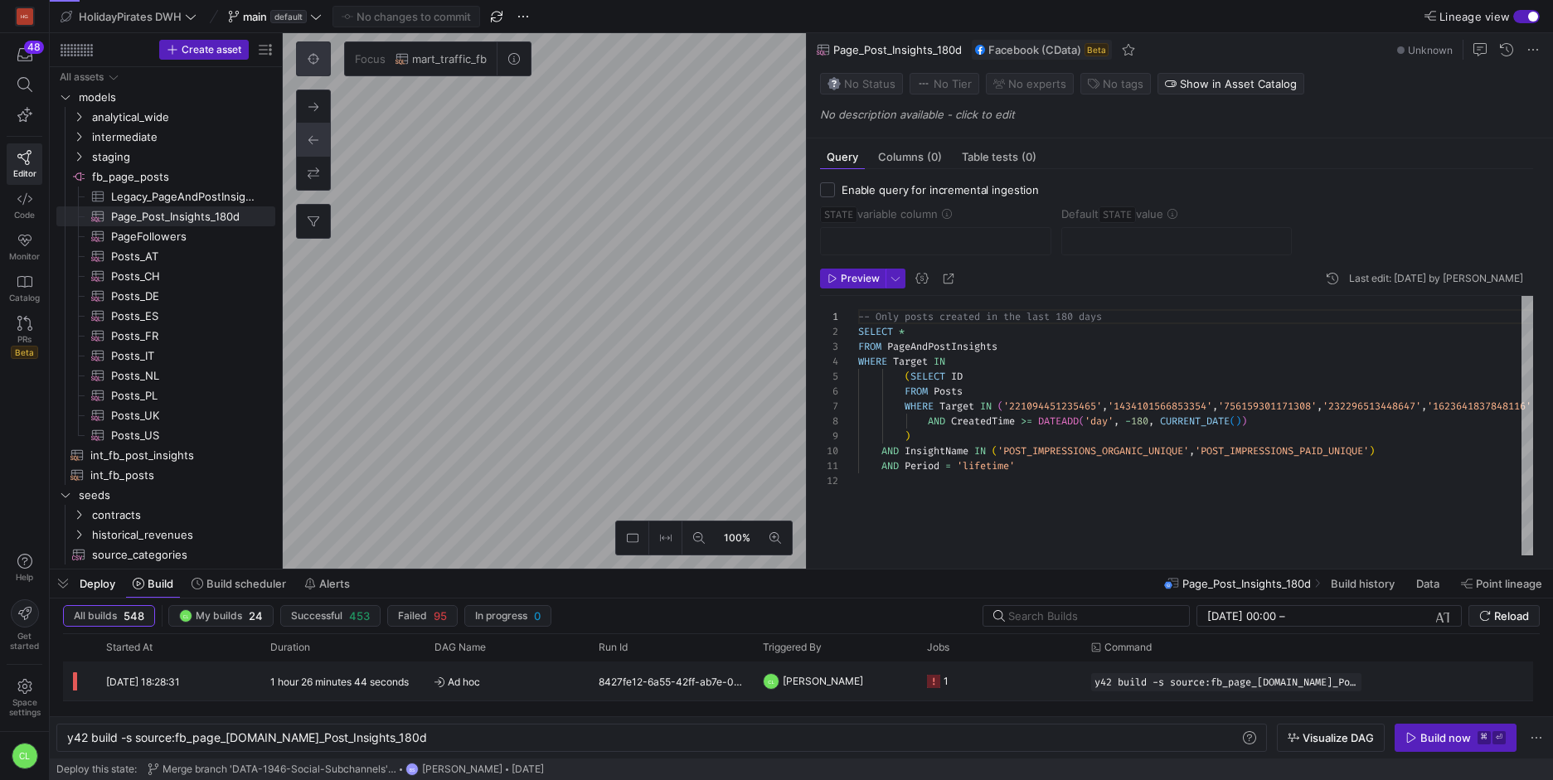
click at [898, 686] on y42-orchestration-triggered-by "CL Chayanon Laowiwat" at bounding box center [835, 681] width 144 height 37
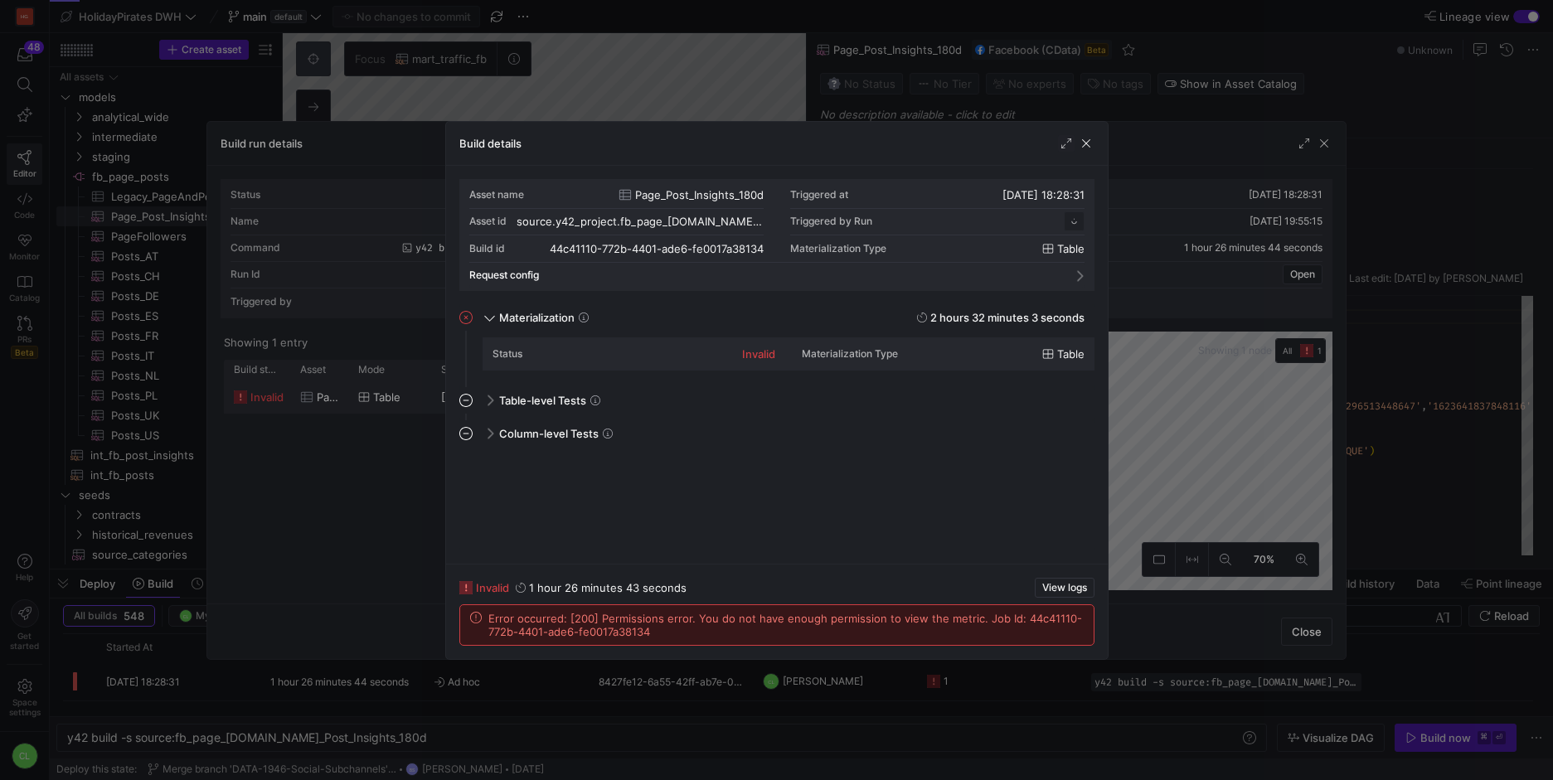
scroll to position [149, 0]
click at [1083, 138] on span "button" at bounding box center [1086, 143] width 17 height 17
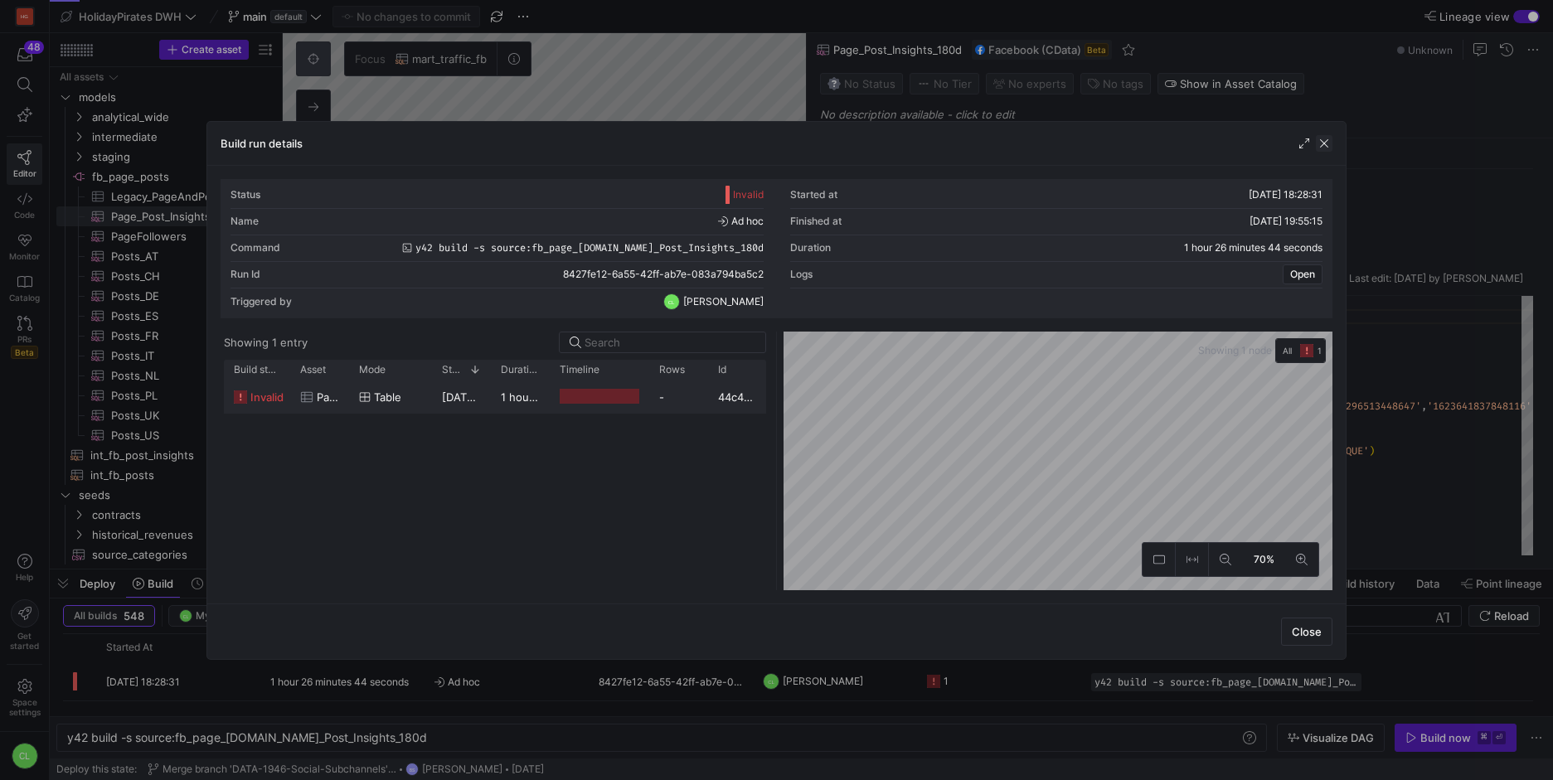
click at [1331, 141] on span "button" at bounding box center [1324, 143] width 17 height 17
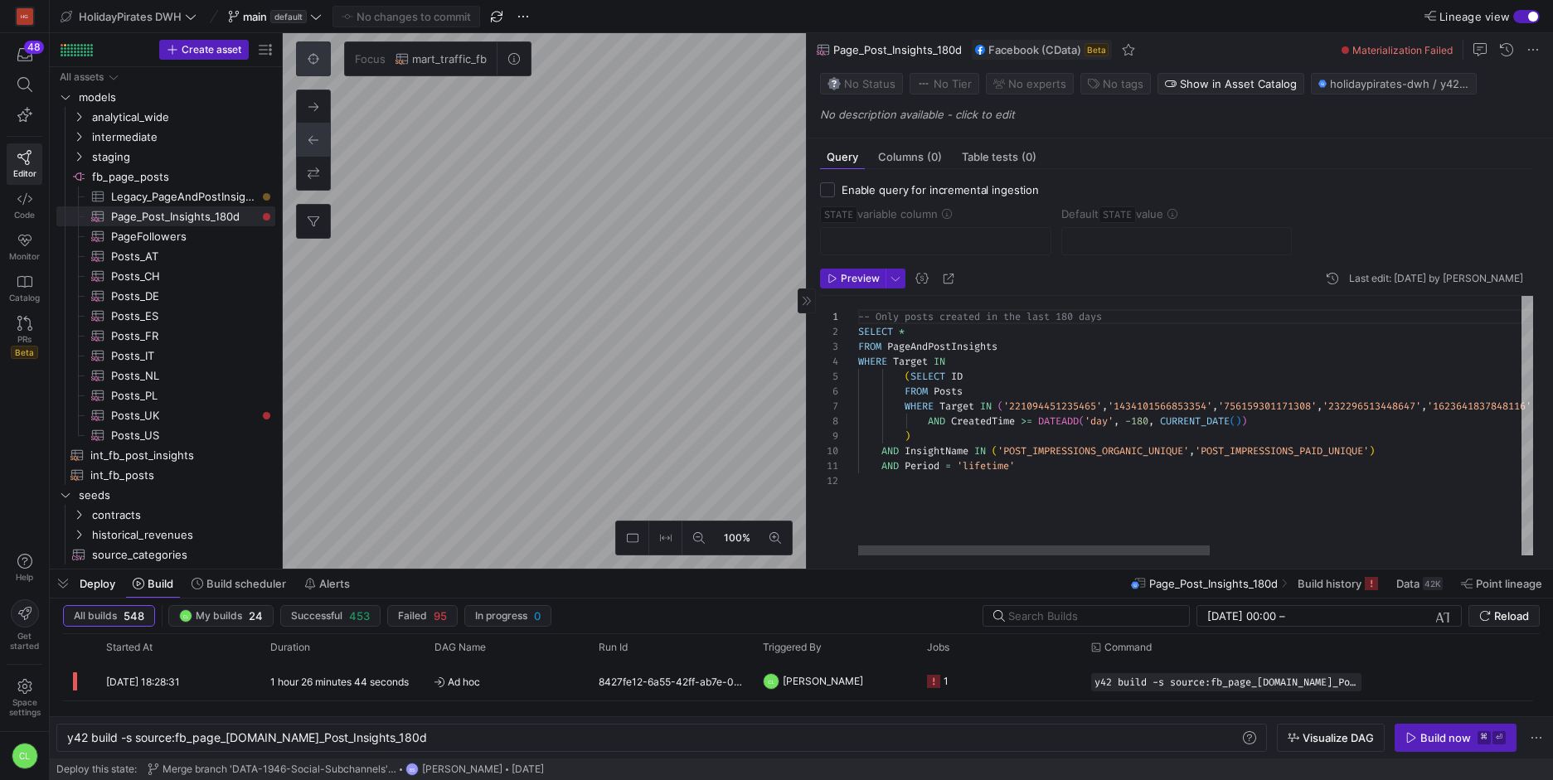
click at [1037, 462] on div "-- Only posts created in the last 180 days SELECT * FROM PageAndPostInsights WH…" at bounding box center [1493, 426] width 1271 height 260
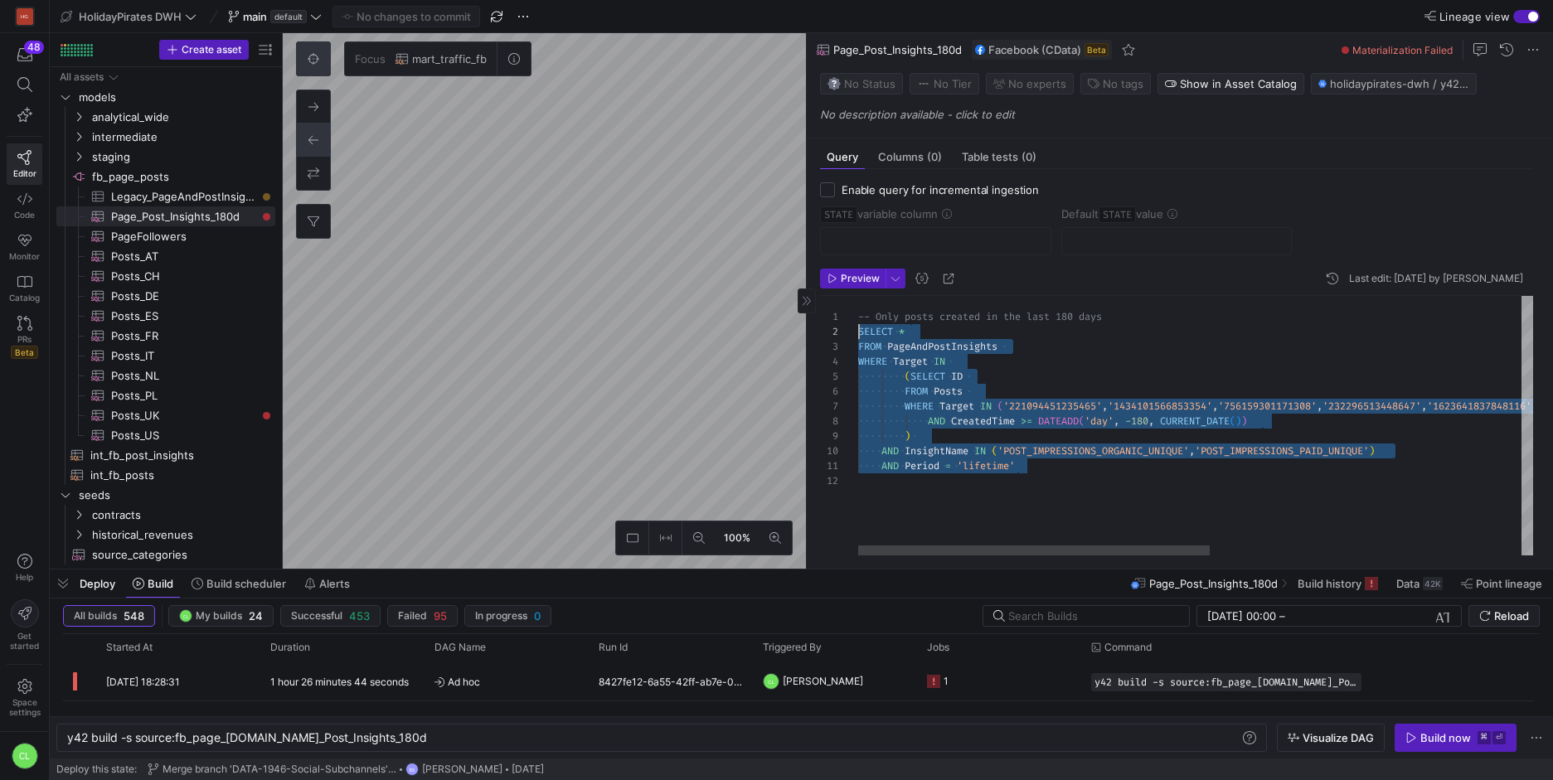
scroll to position [0, 0]
drag, startPoint x: 1095, startPoint y: 464, endPoint x: 825, endPoint y: 313, distance: 308.9
click at [858, 313] on div "-- Only posts created in the last 180 days SELECT * FROM PageAndPostInsights WH…" at bounding box center [1493, 426] width 1271 height 260
type textarea "AND Period = 'lifetime'"
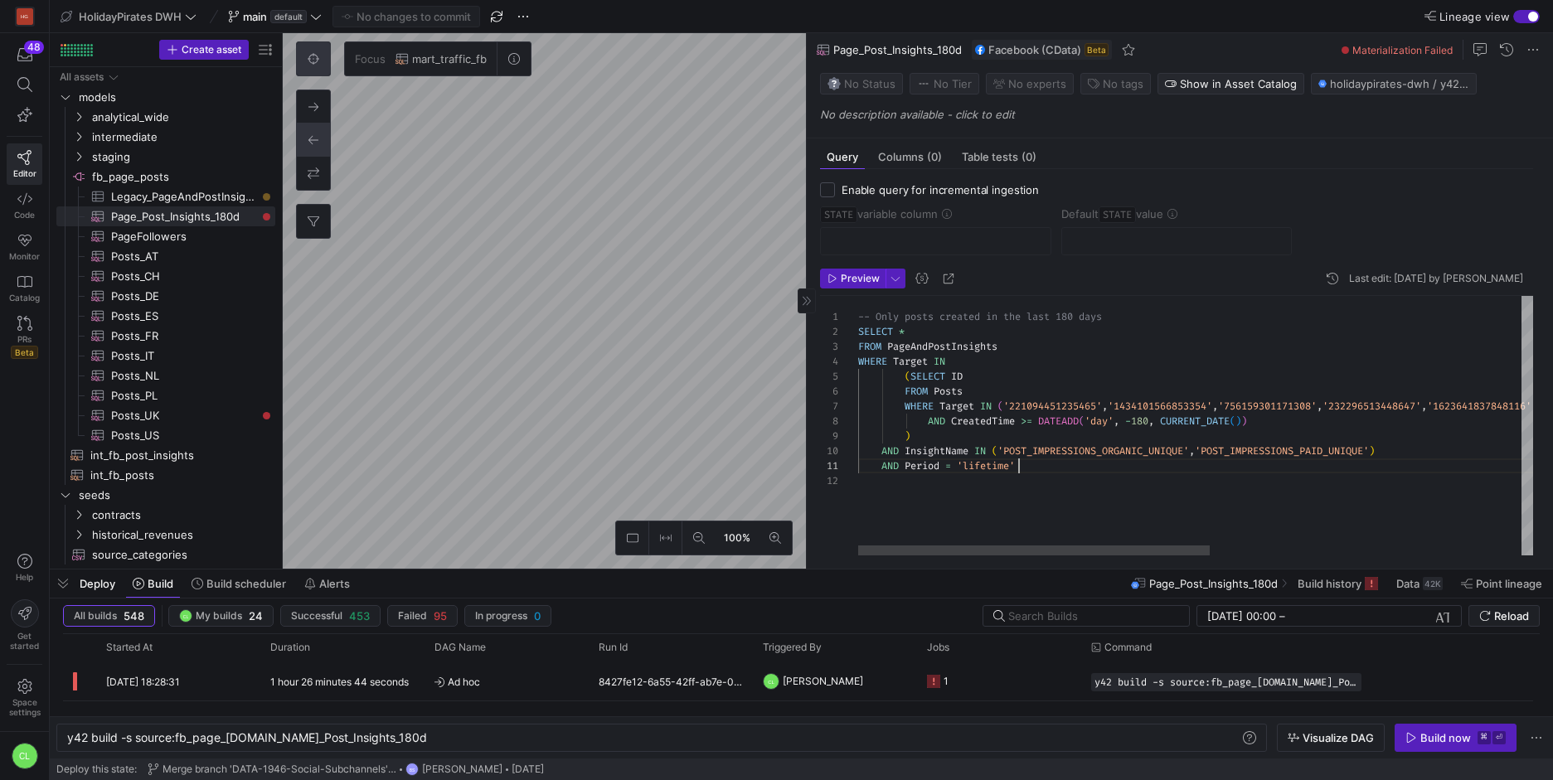
scroll to position [0, 160]
click at [1053, 471] on div "-- Only posts created in the last 180 days SELECT * FROM PageAndPostInsights WH…" at bounding box center [1493, 426] width 1271 height 260
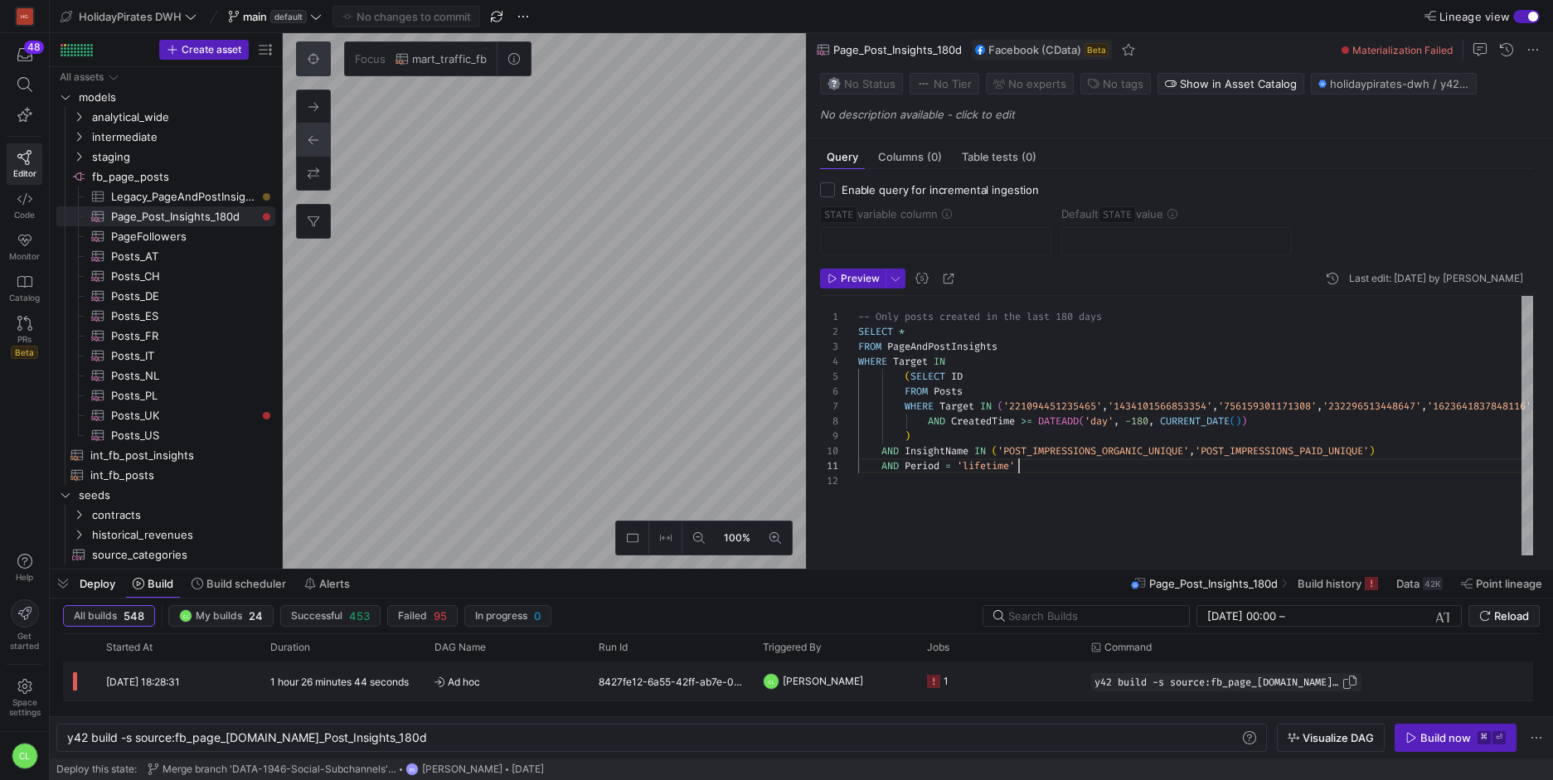
click at [1200, 682] on span "y42 build -s source:fb_page_[DOMAIN_NAME]_Post_Insights_180d" at bounding box center [1218, 683] width 247 height 12
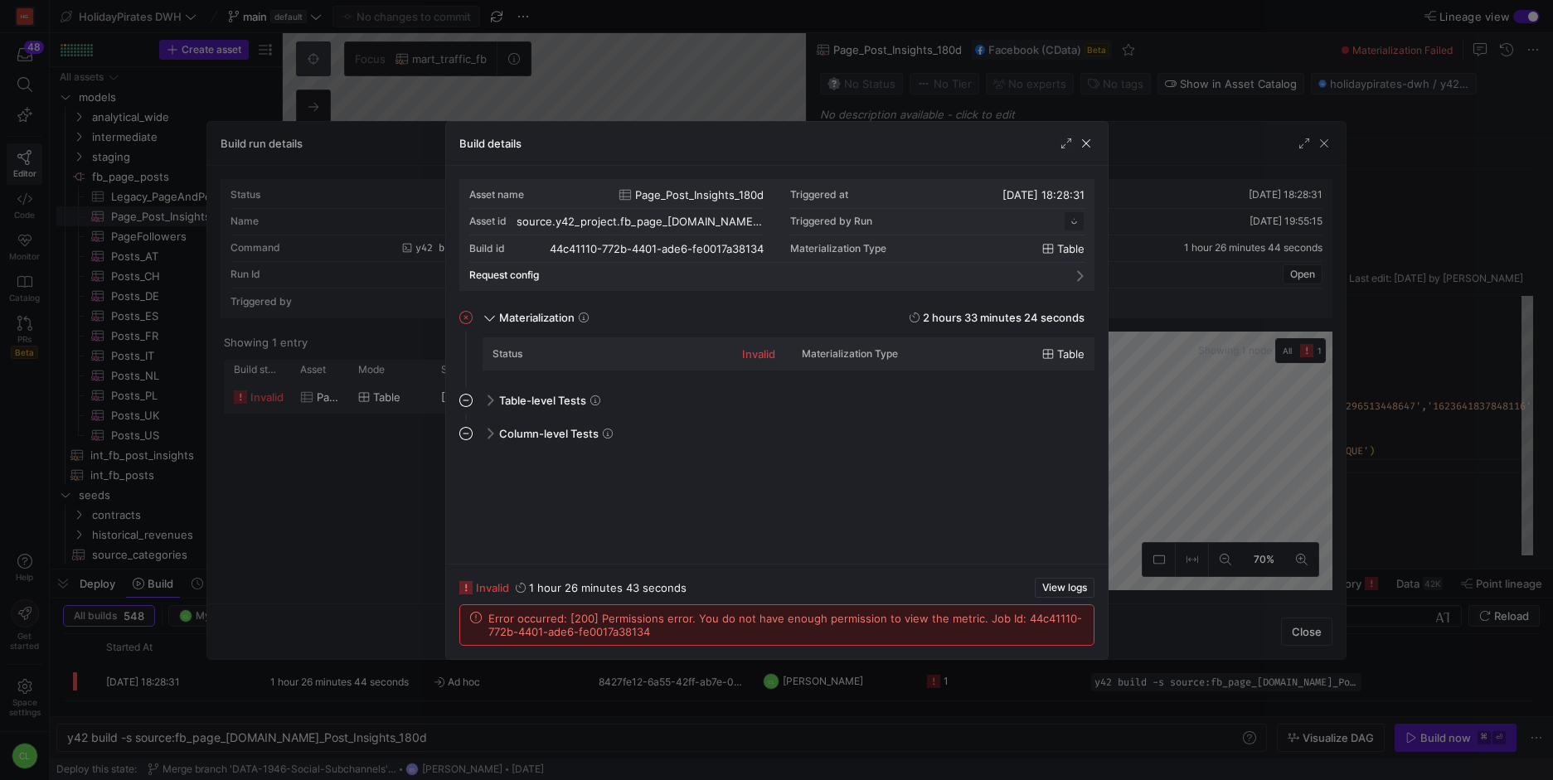
scroll to position [149, 0]
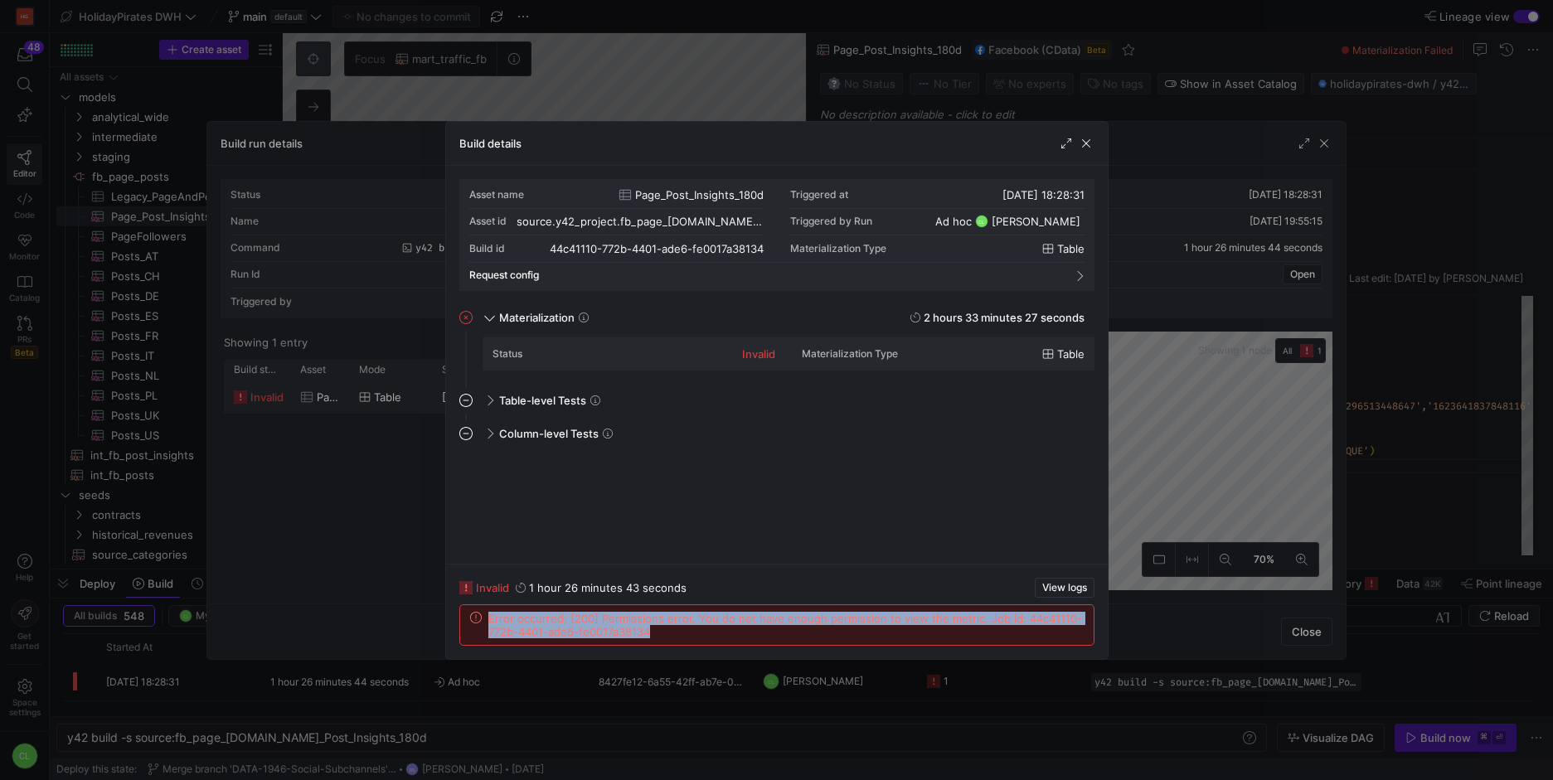
drag, startPoint x: 655, startPoint y: 632, endPoint x: 483, endPoint y: 620, distance: 172.0
click at [483, 620] on div "Error occurred: [200] Permissions error. You do not have enough permission to v…" at bounding box center [777, 625] width 614 height 27
click at [721, 634] on span "Error occurred: [200] Permissions error. You do not have enough permission to v…" at bounding box center [785, 625] width 595 height 27
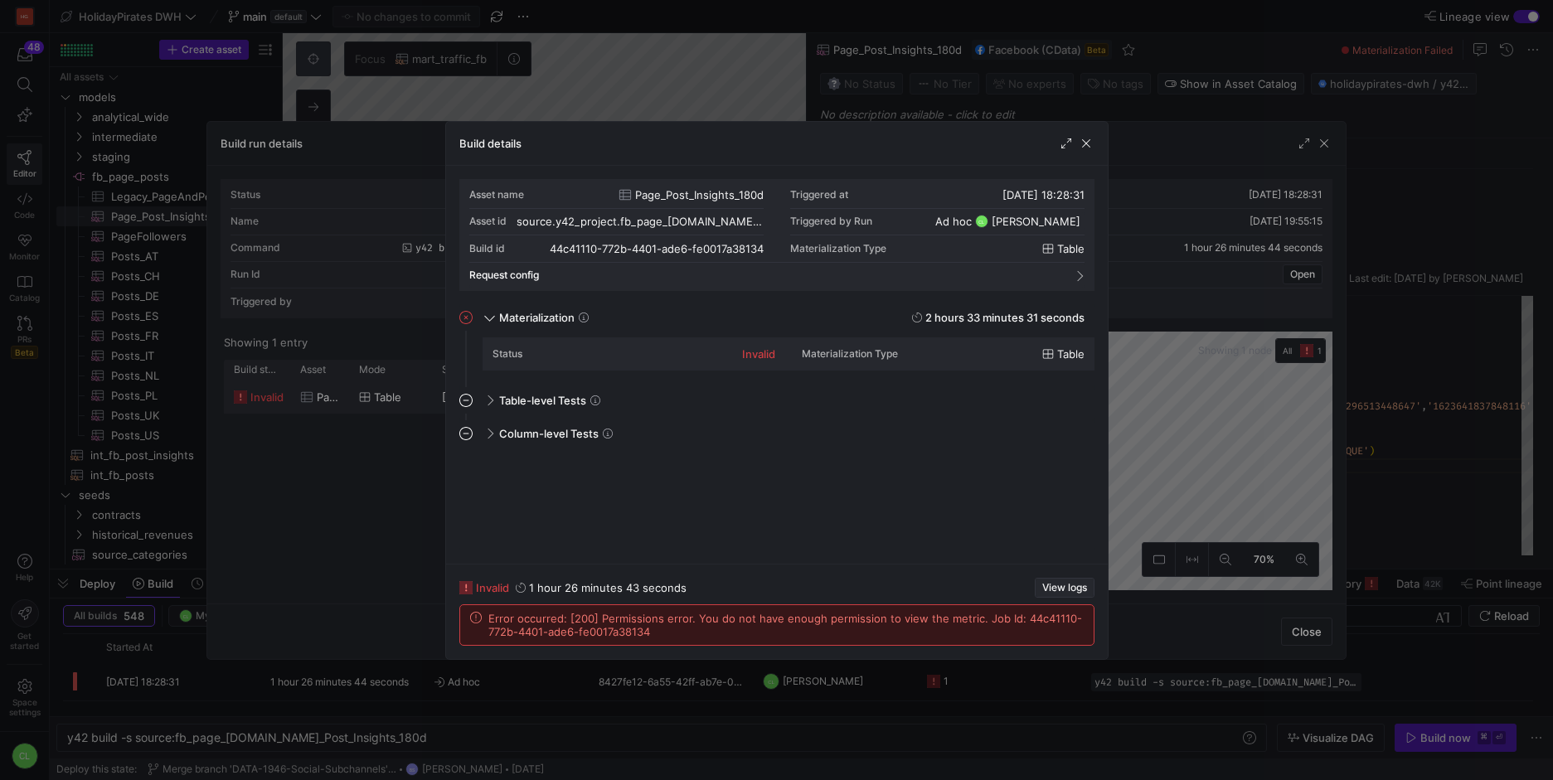
click at [1056, 591] on span "View logs" at bounding box center [1064, 588] width 45 height 12
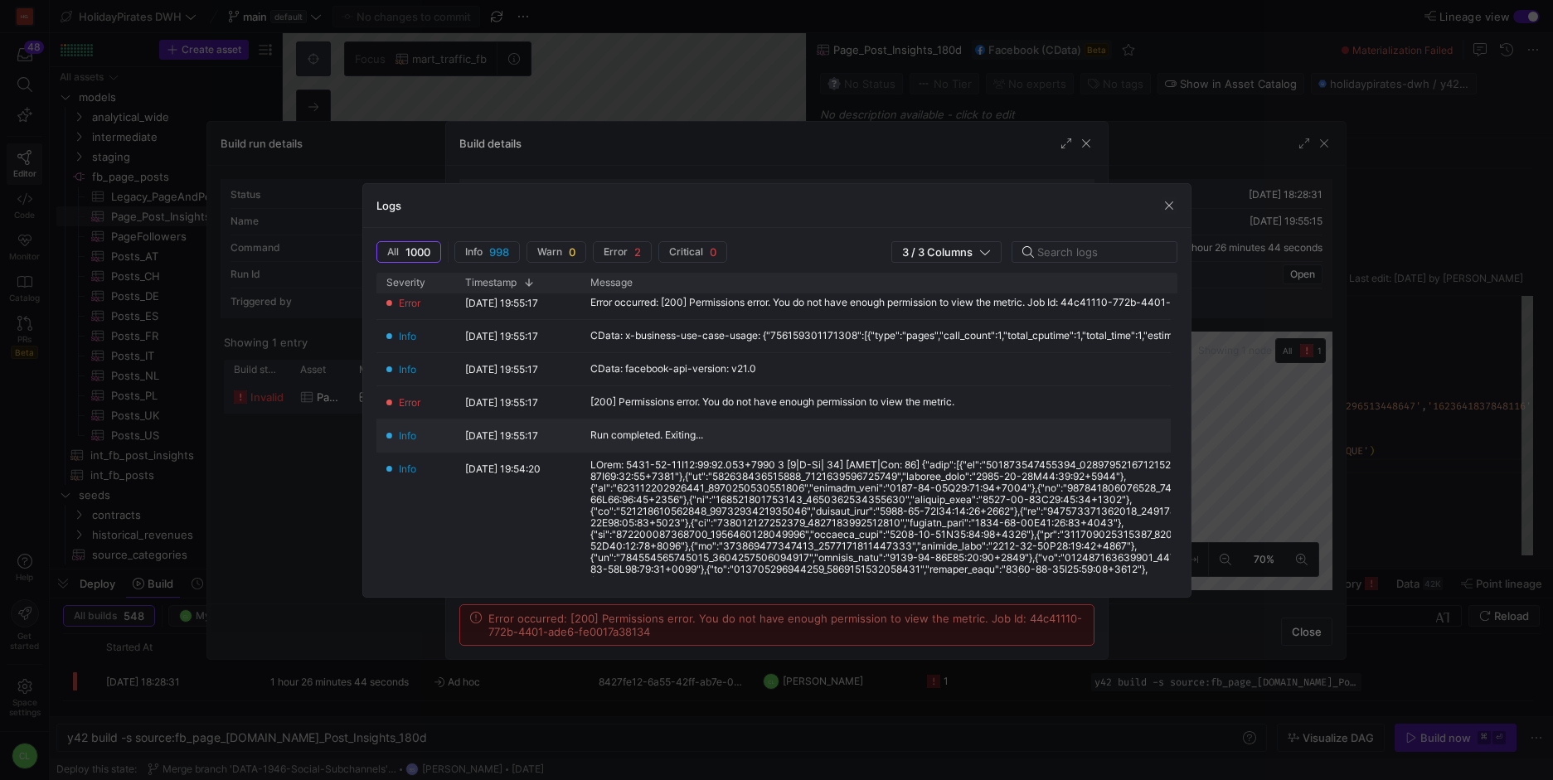
scroll to position [0, 0]
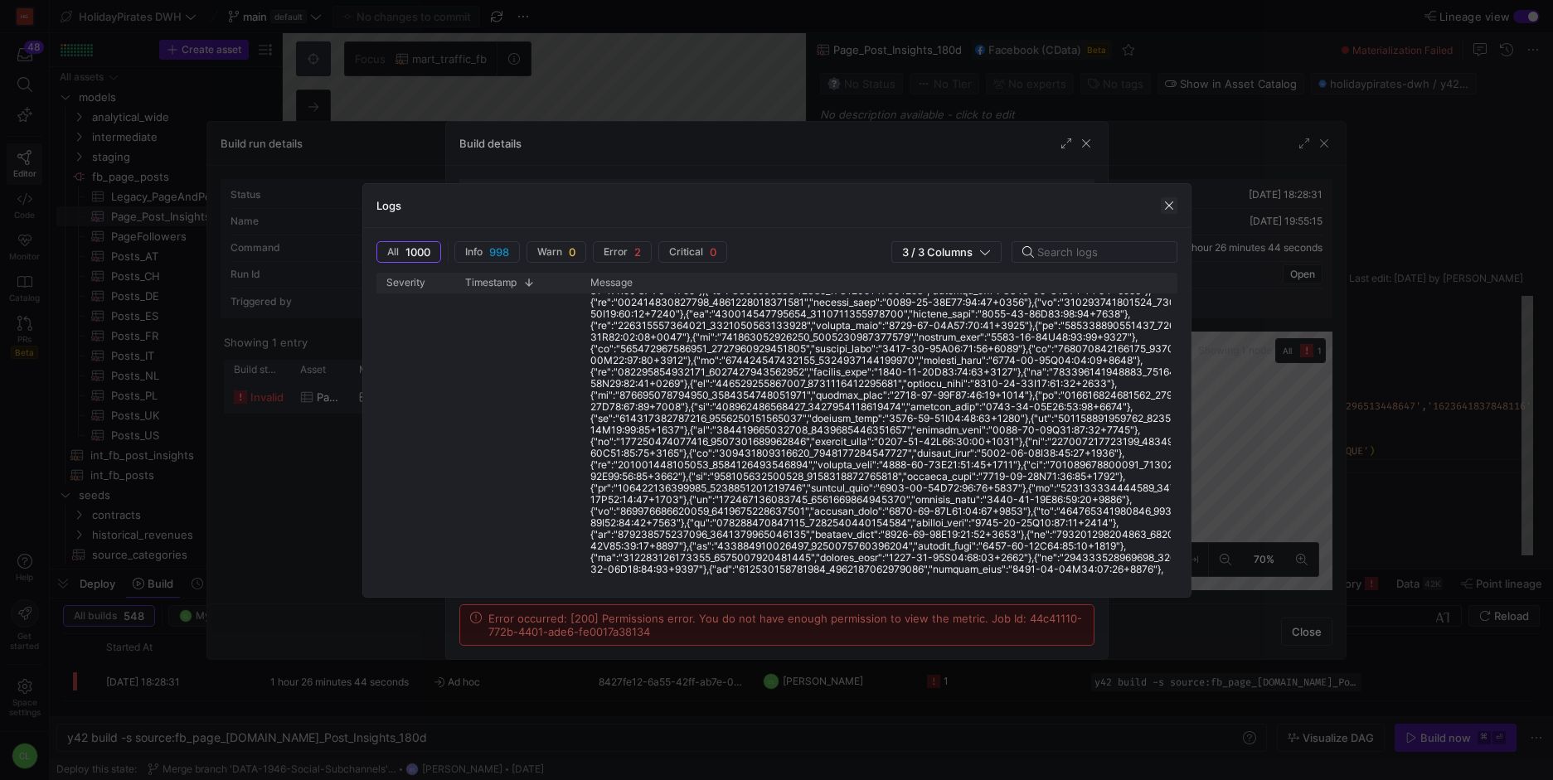
click at [1174, 204] on span "button" at bounding box center [1169, 205] width 17 height 17
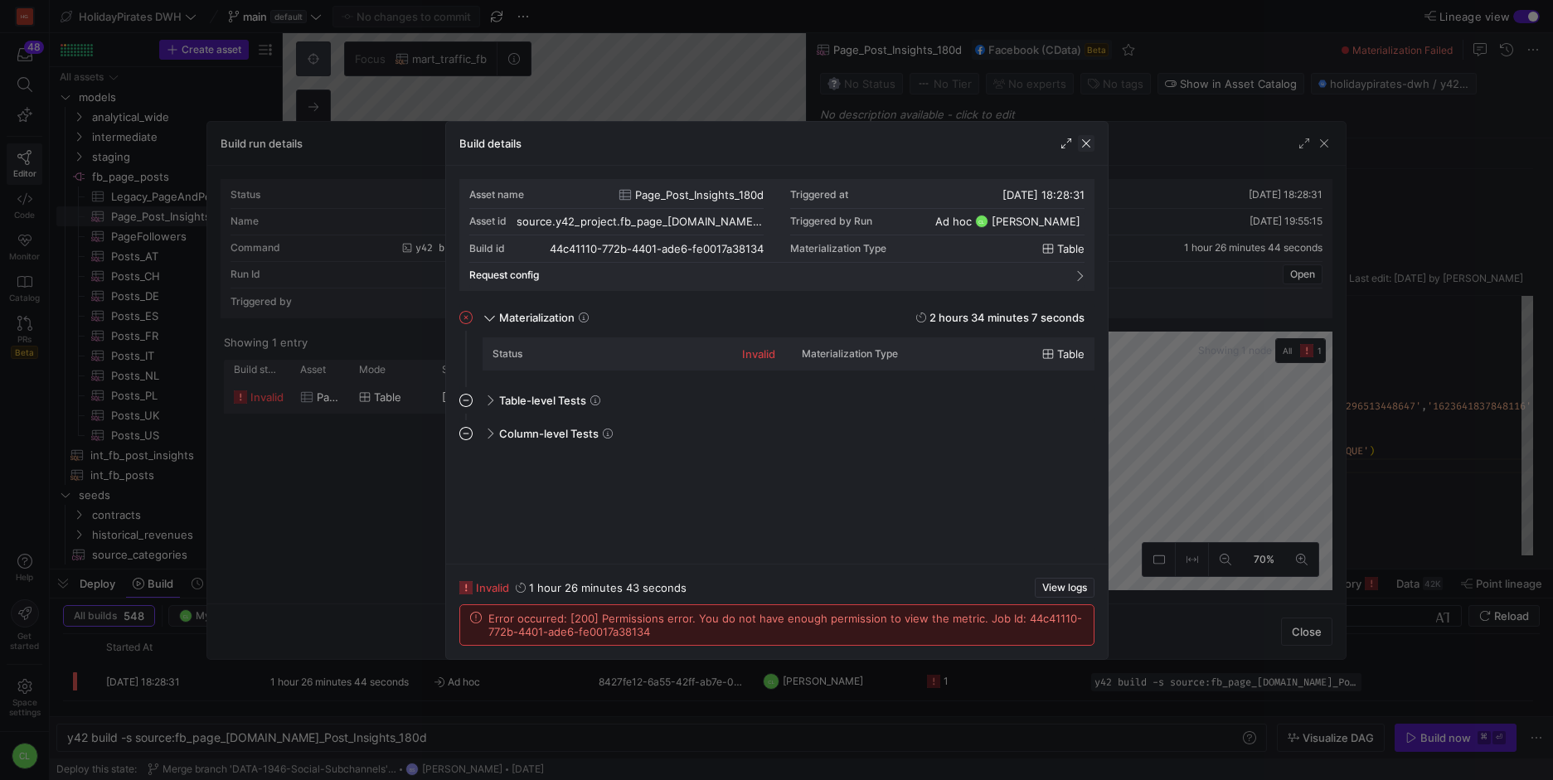
click at [1085, 146] on span "button" at bounding box center [1086, 143] width 17 height 17
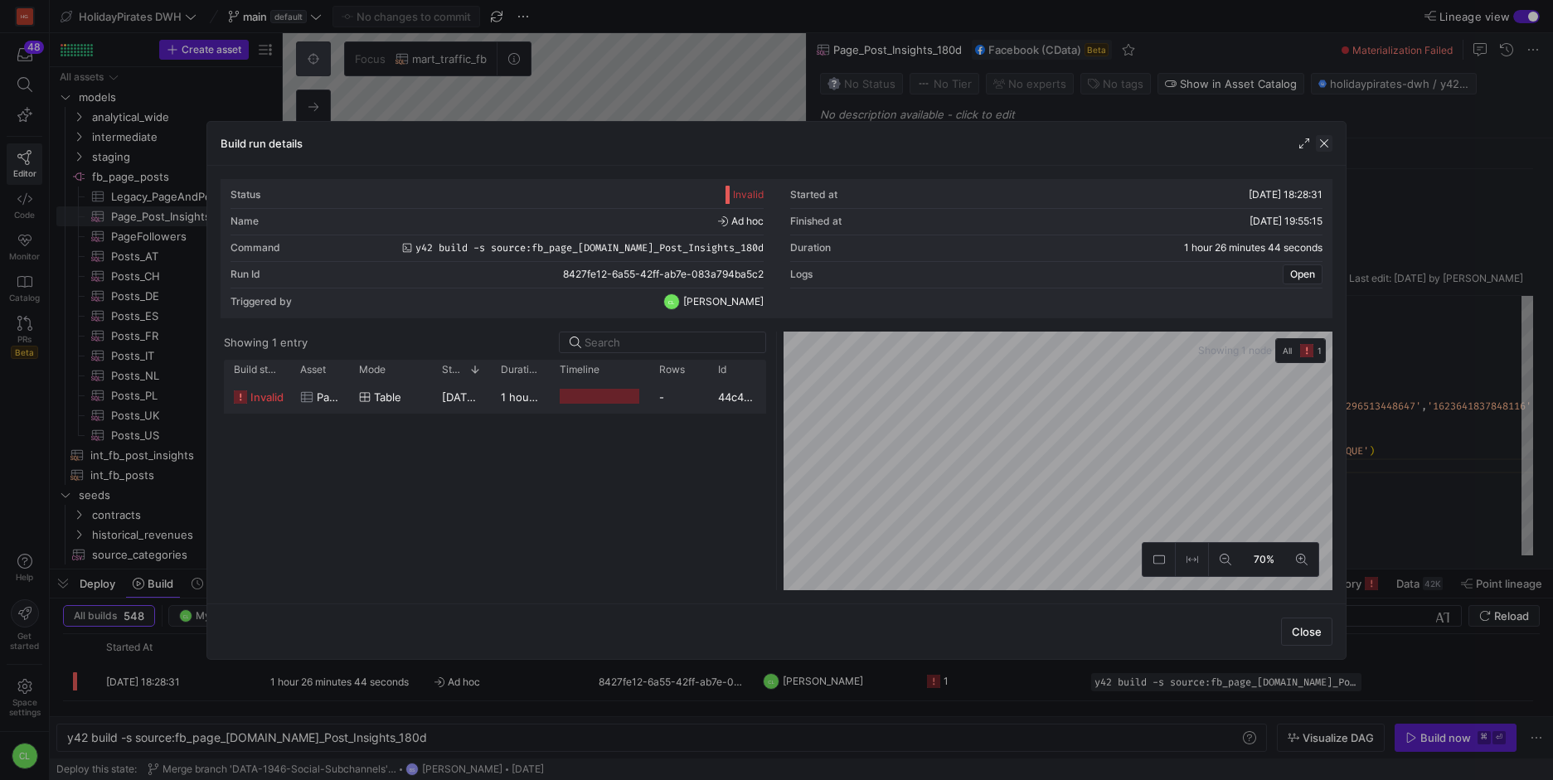
click at [1323, 143] on span "button" at bounding box center [1324, 143] width 17 height 17
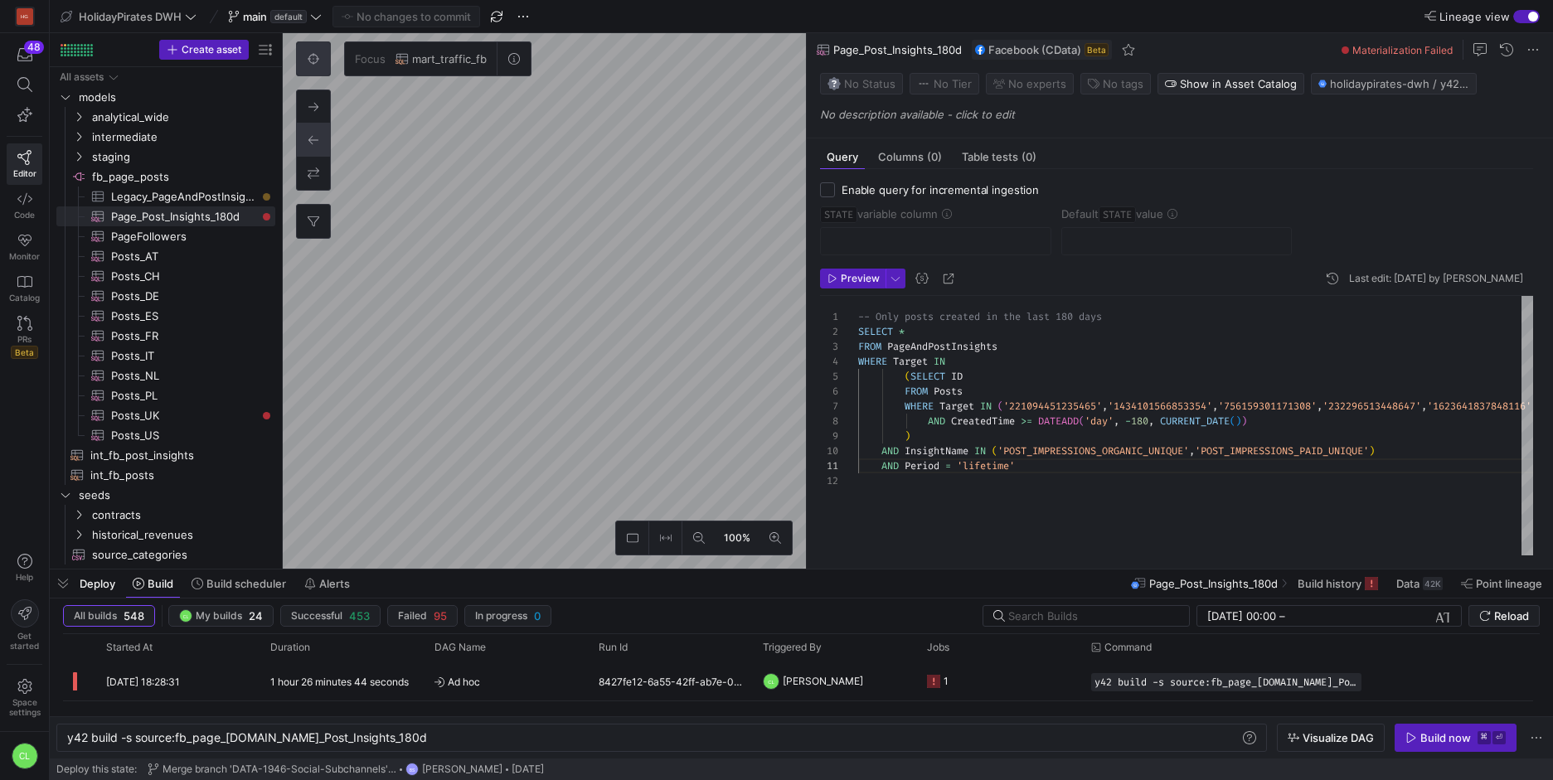
scroll to position [0, 160]
